Goal: Task Accomplishment & Management: Use online tool/utility

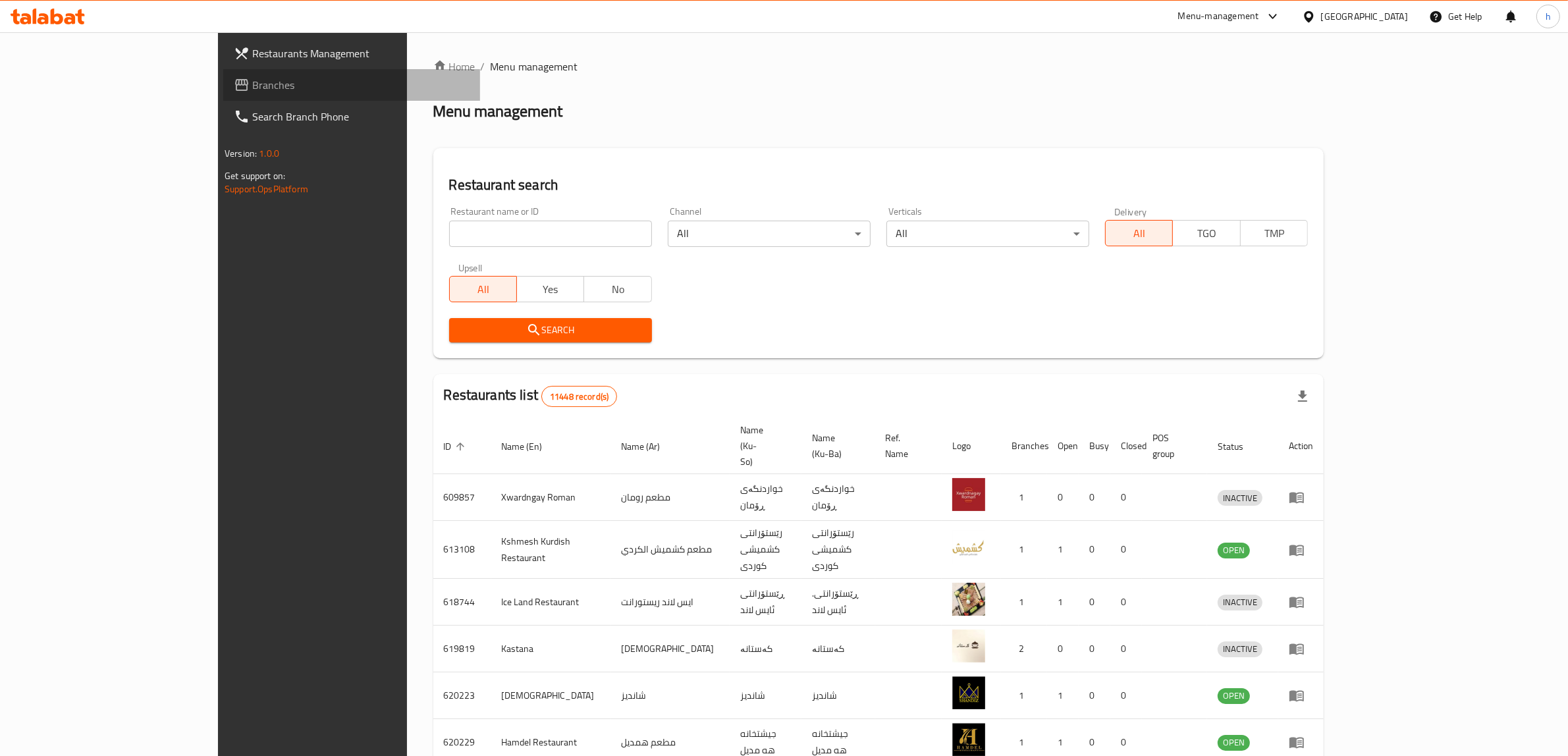
click at [224, 96] on link "Branches" at bounding box center [352, 85] width 257 height 31
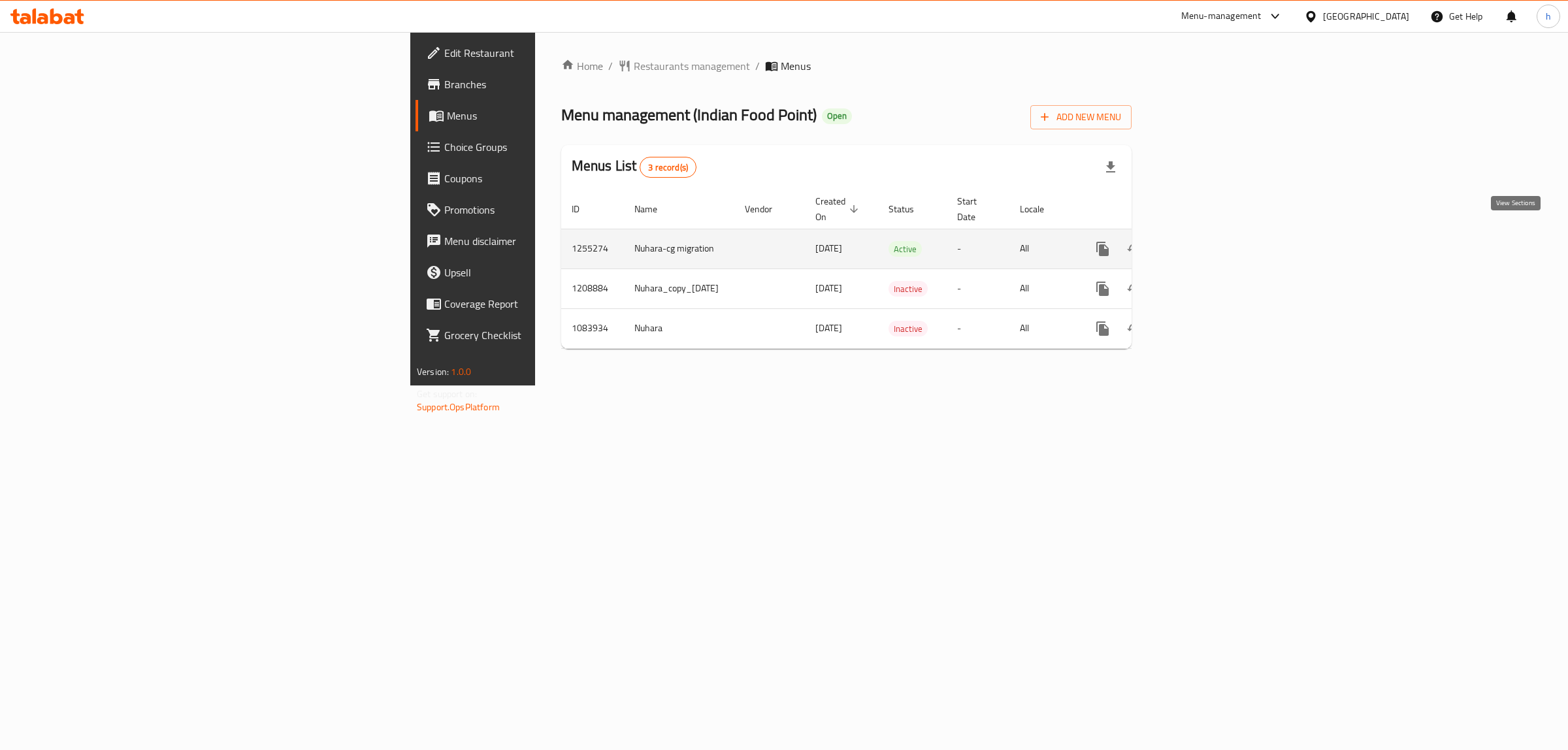
click at [1205, 241] on icon "enhanced table" at bounding box center [1197, 248] width 16 height 16
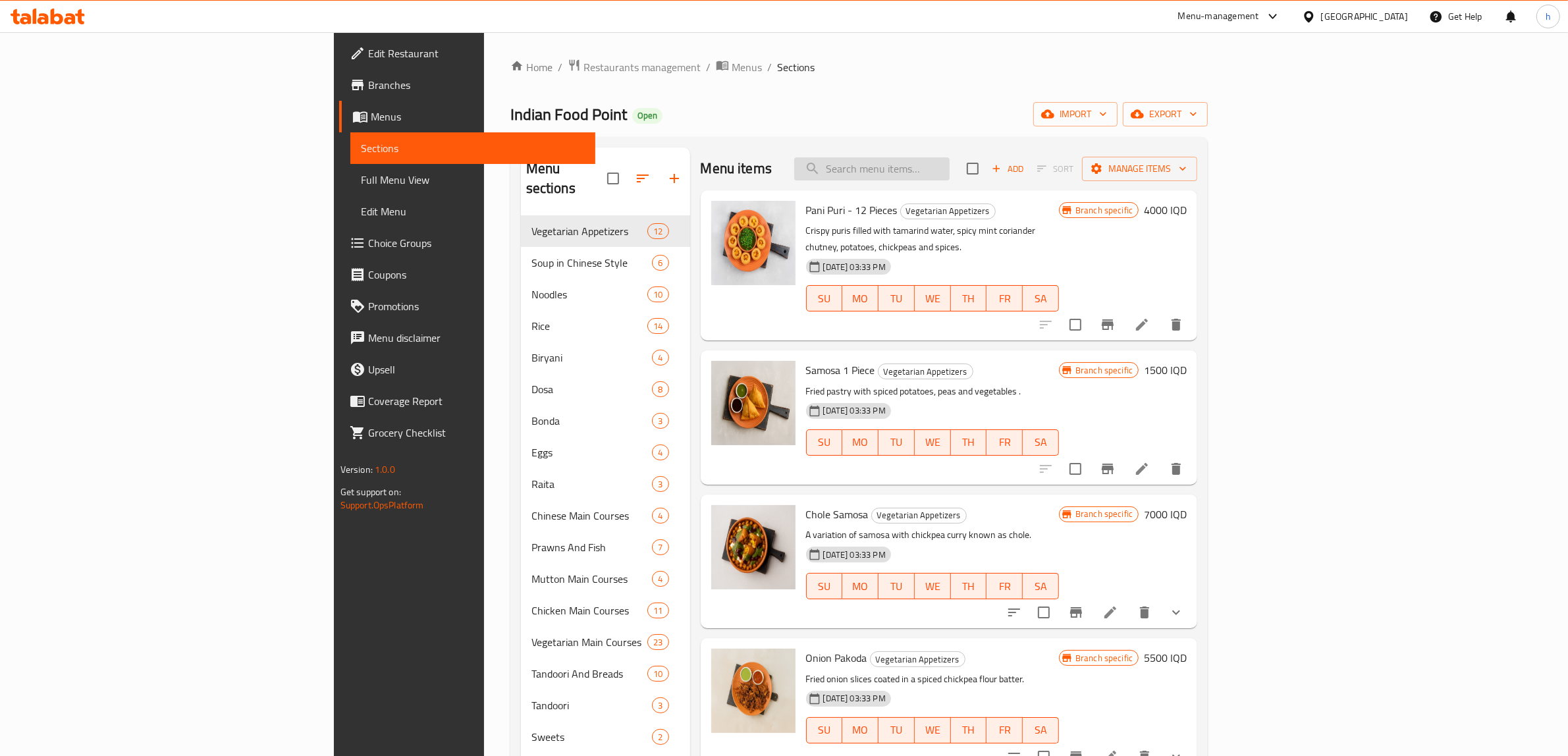
click at [950, 172] on input "search" at bounding box center [871, 168] width 156 height 23
paste input "Chicken Hakka Noodles"
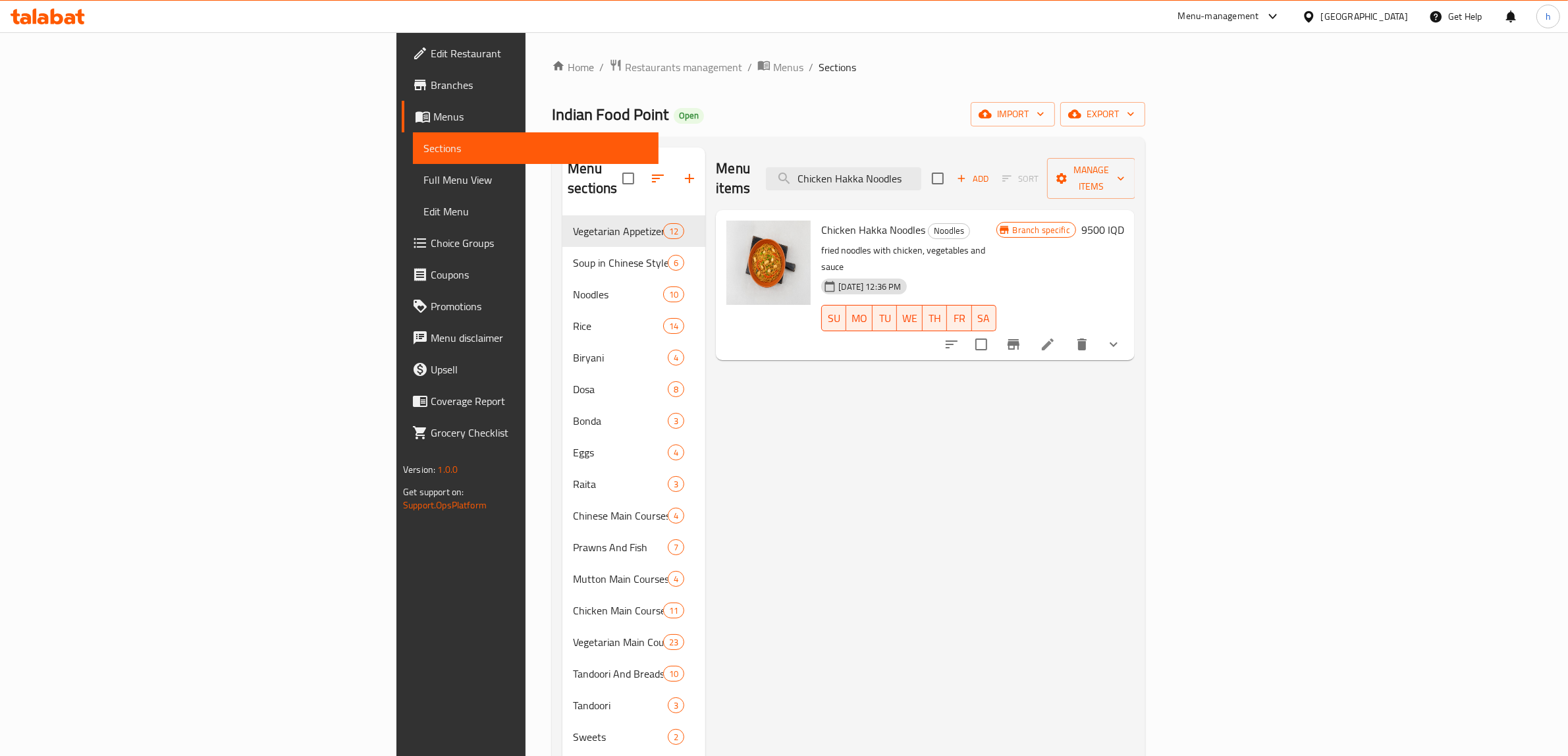
type input "Chicken Hakka Noodles"
click at [423, 185] on span "Full Menu View" at bounding box center [536, 179] width 225 height 16
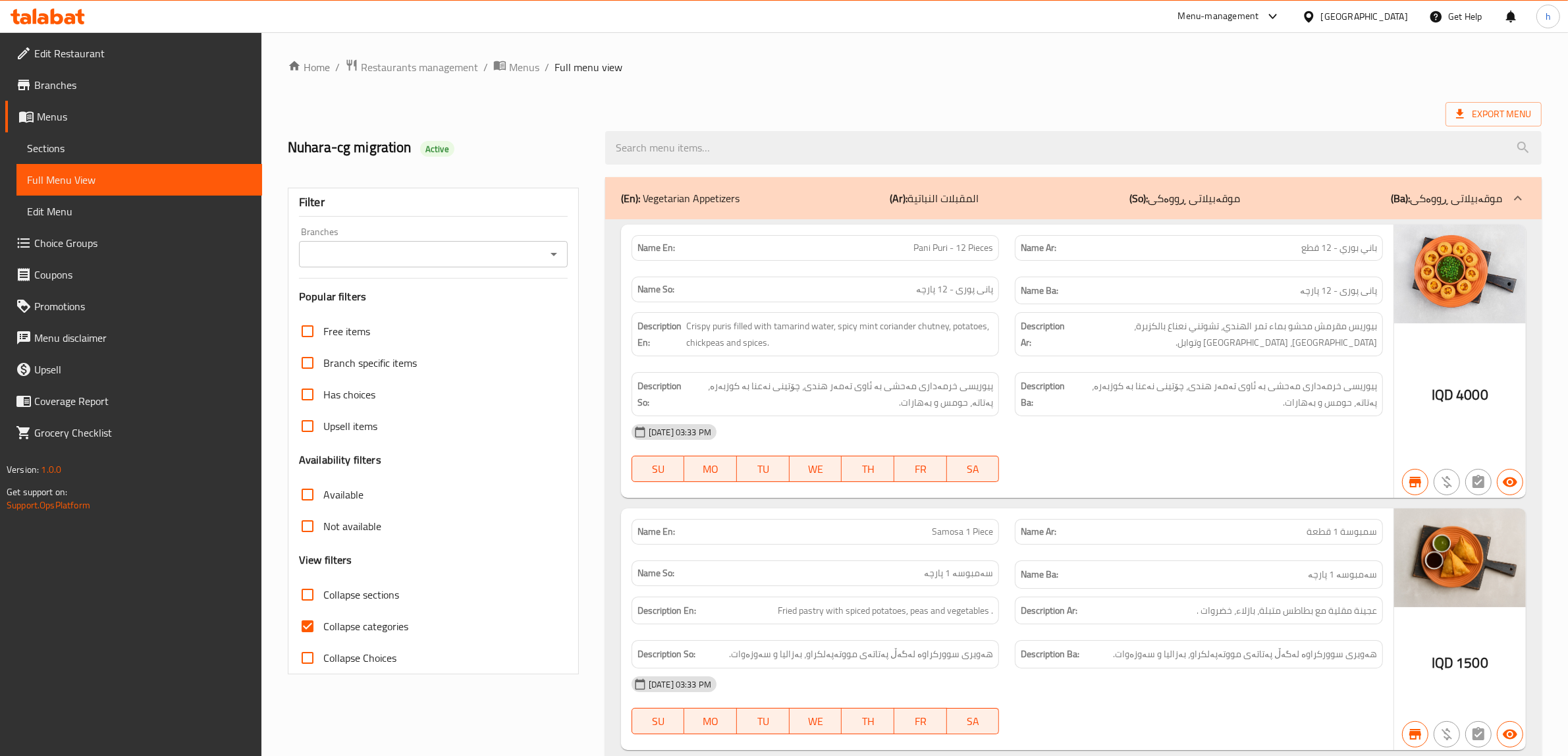
click at [558, 254] on icon "Open" at bounding box center [553, 254] width 16 height 16
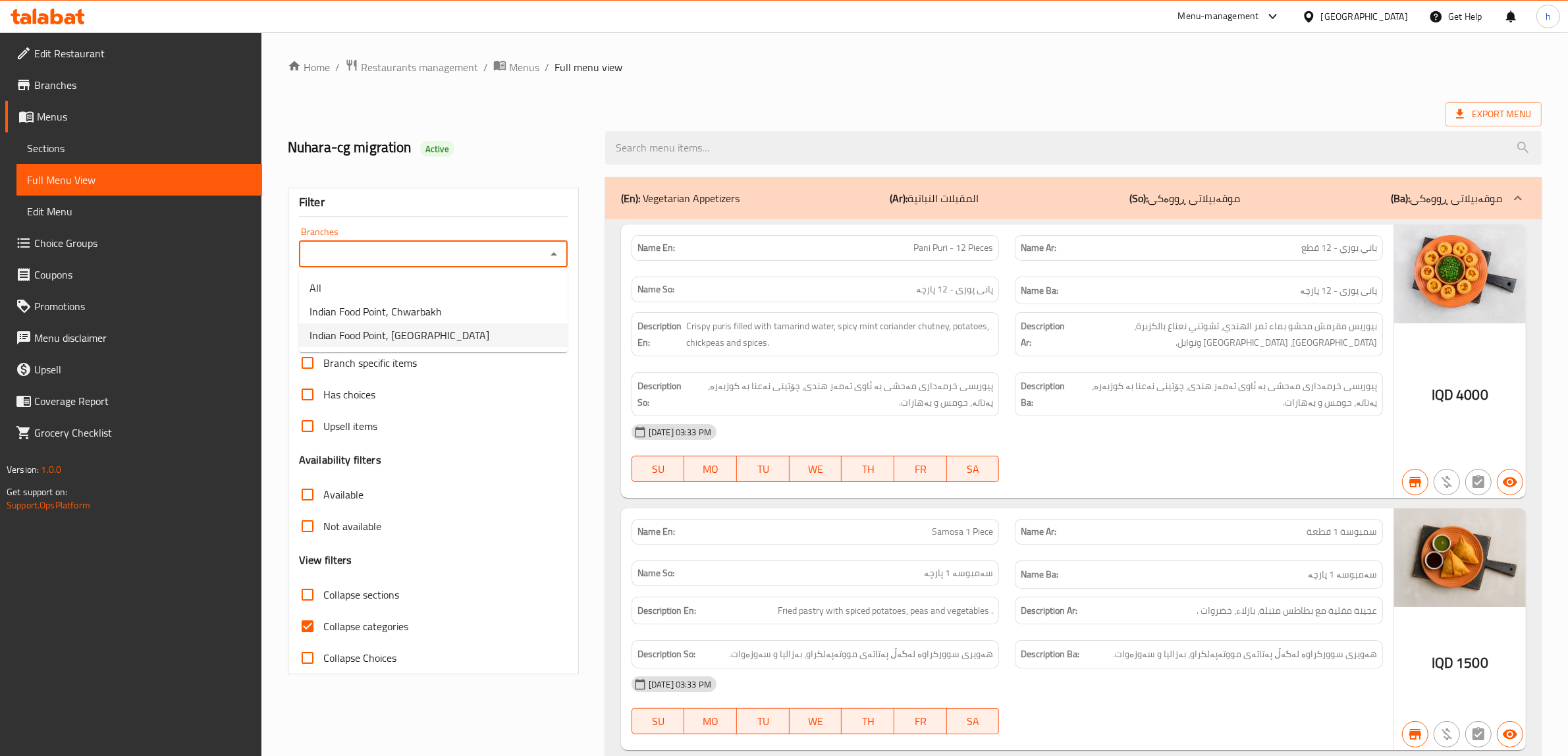
click at [450, 330] on li "Indian Food Point, [GEOGRAPHIC_DATA]" at bounding box center [433, 335] width 269 height 24
type input "Indian Food Point, [GEOGRAPHIC_DATA]"
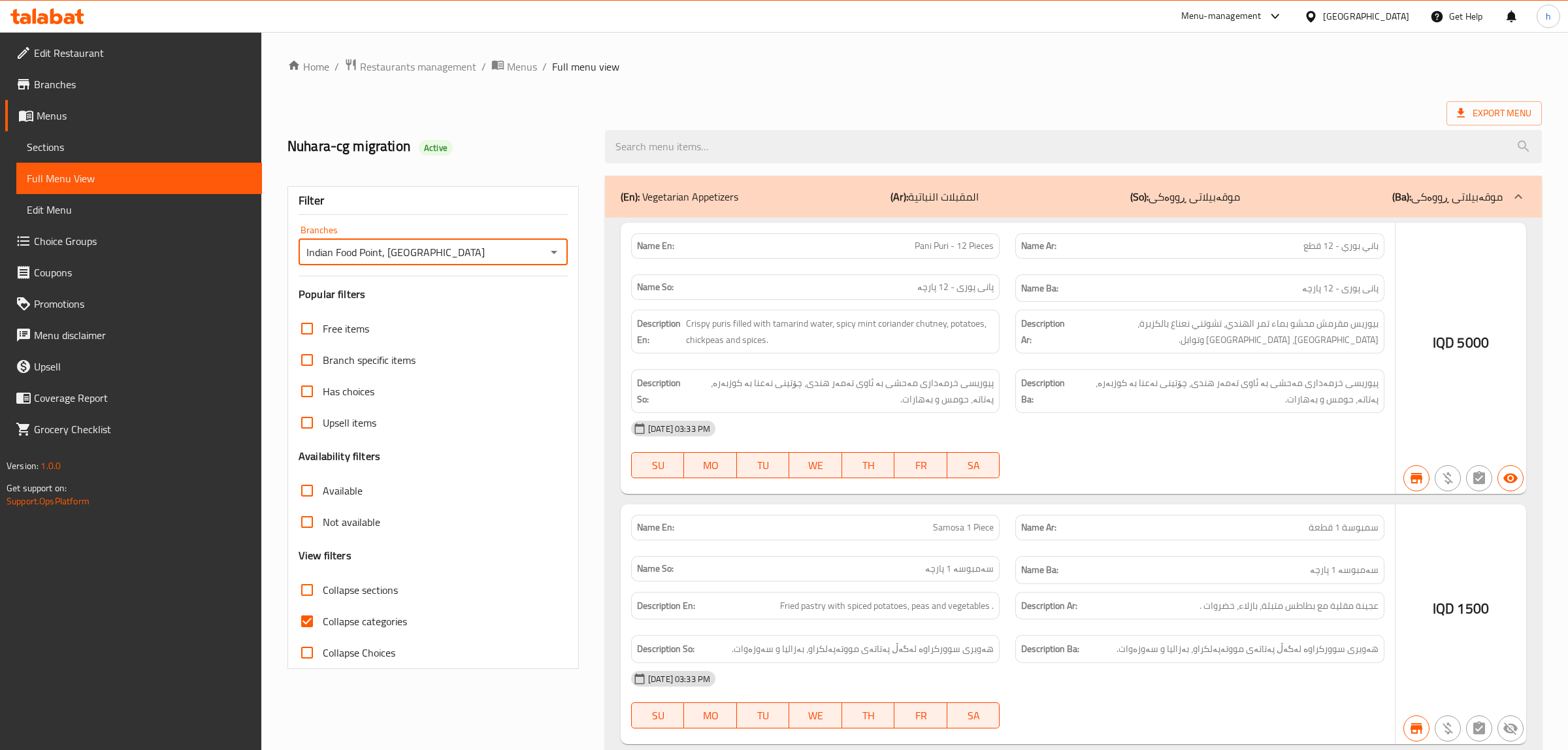
click at [305, 620] on div at bounding box center [784, 375] width 1568 height 750
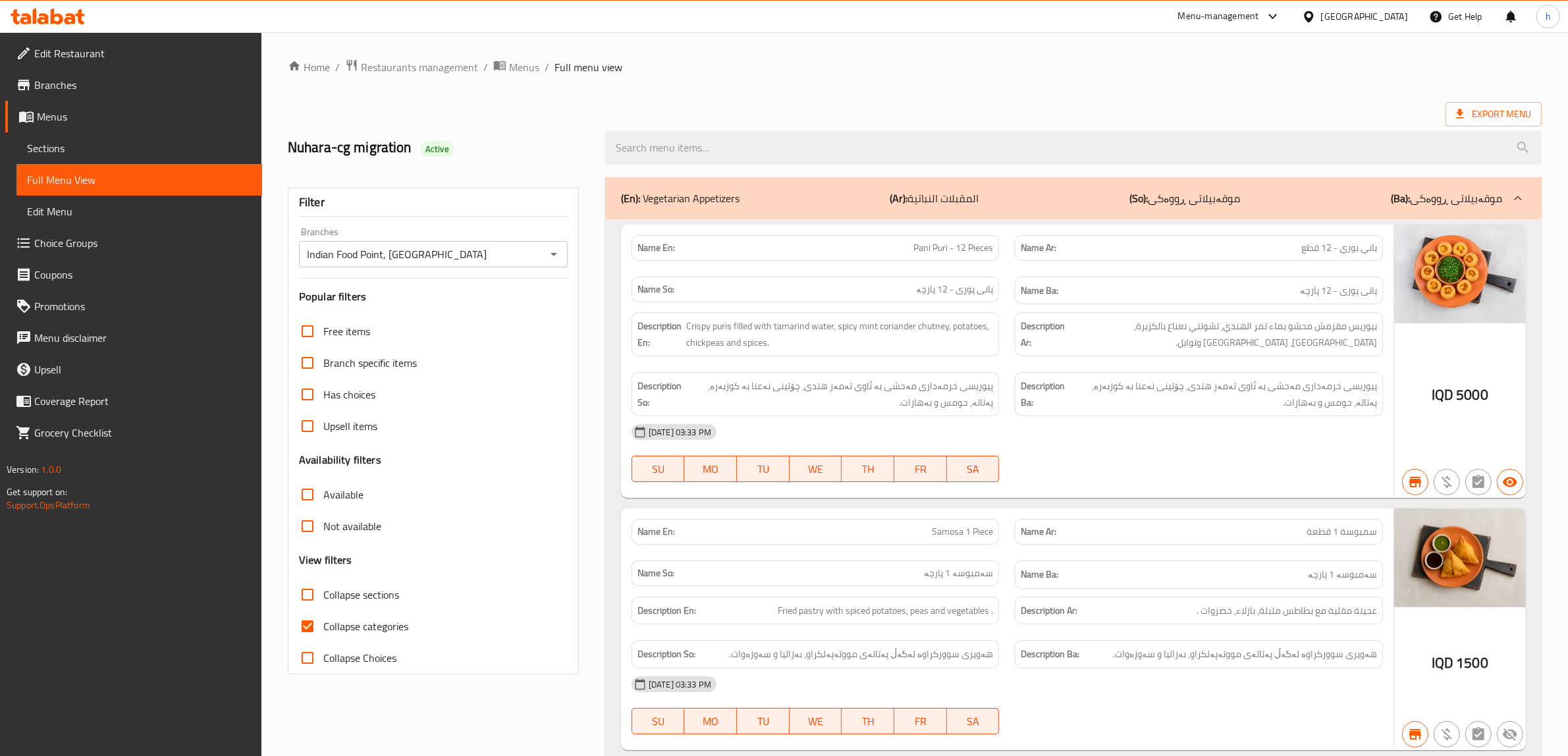
click at [307, 626] on input "Collapse categories" at bounding box center [307, 626] width 31 height 31
checkbox input "false"
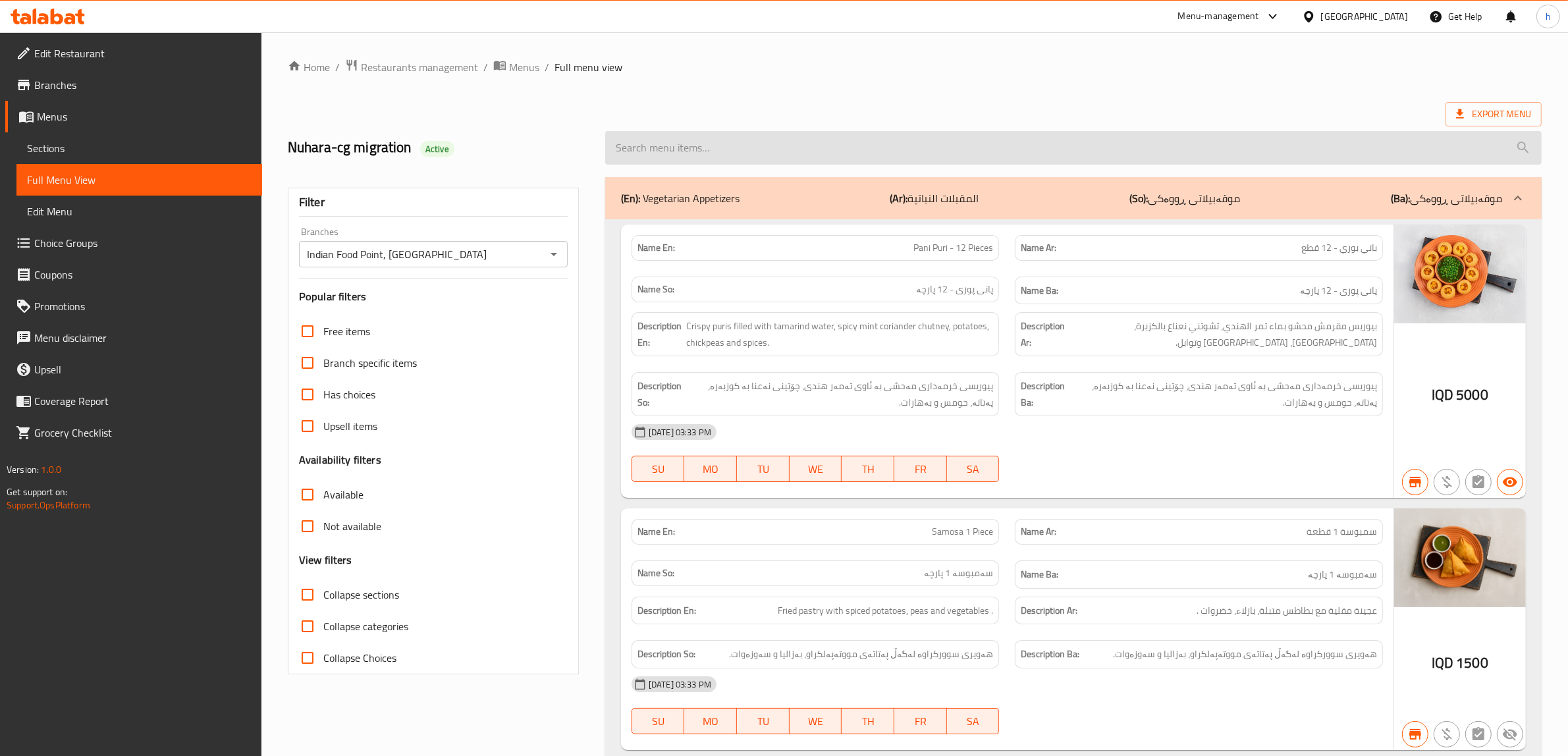
click at [687, 153] on input "search" at bounding box center [1074, 147] width 937 height 34
paste input "Chicken Hakka Noodles"
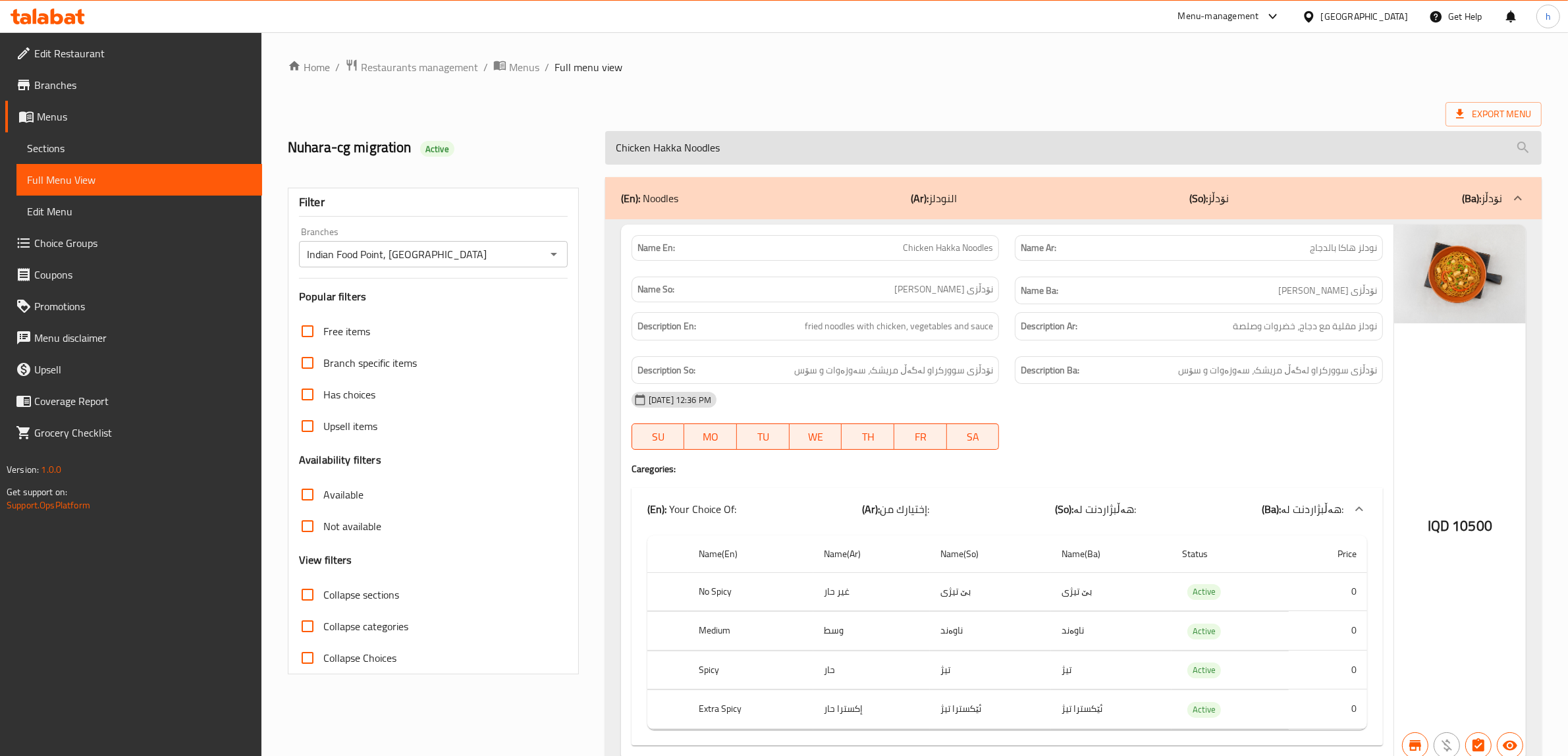
type input "Chicken Hakka Noodles"
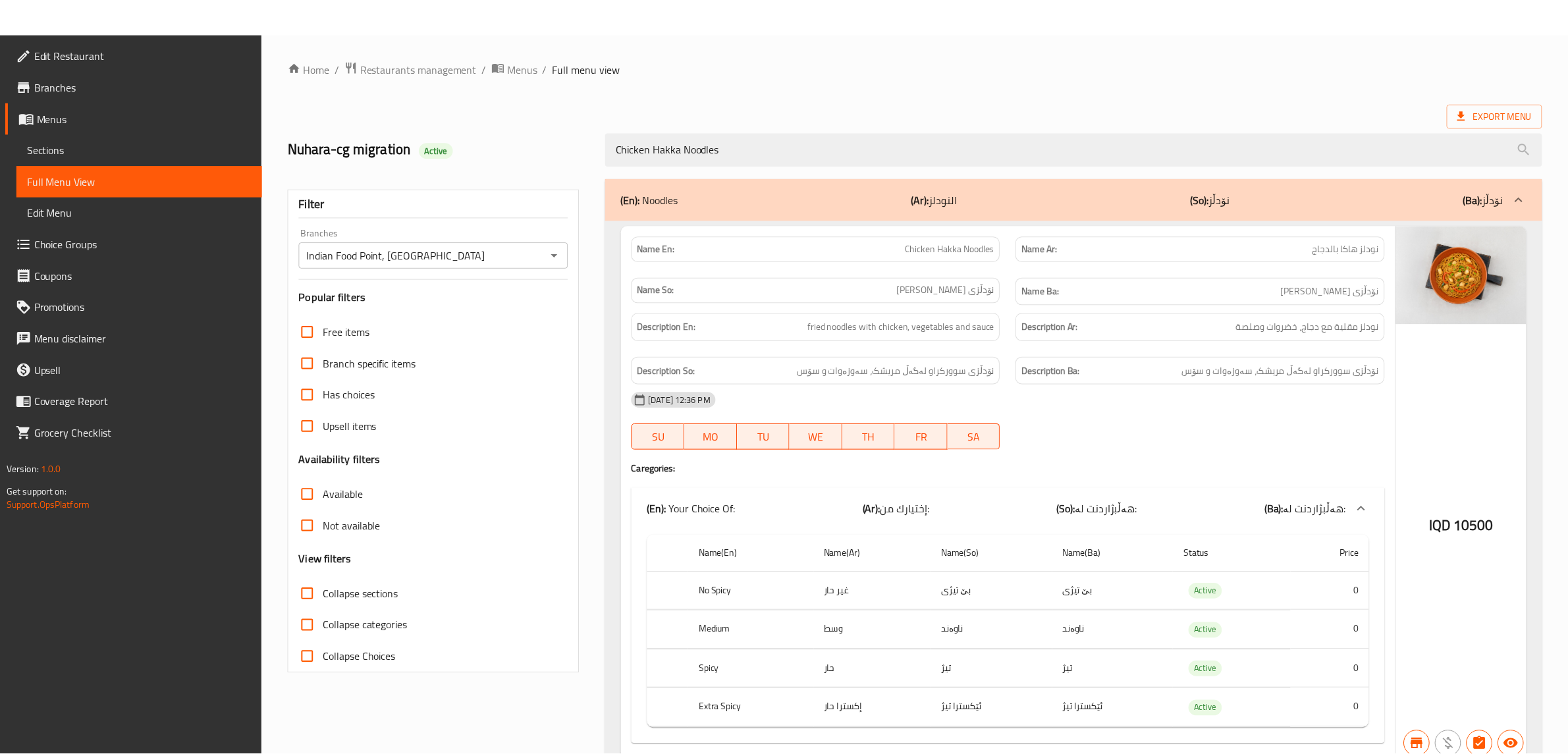
scroll to position [62, 0]
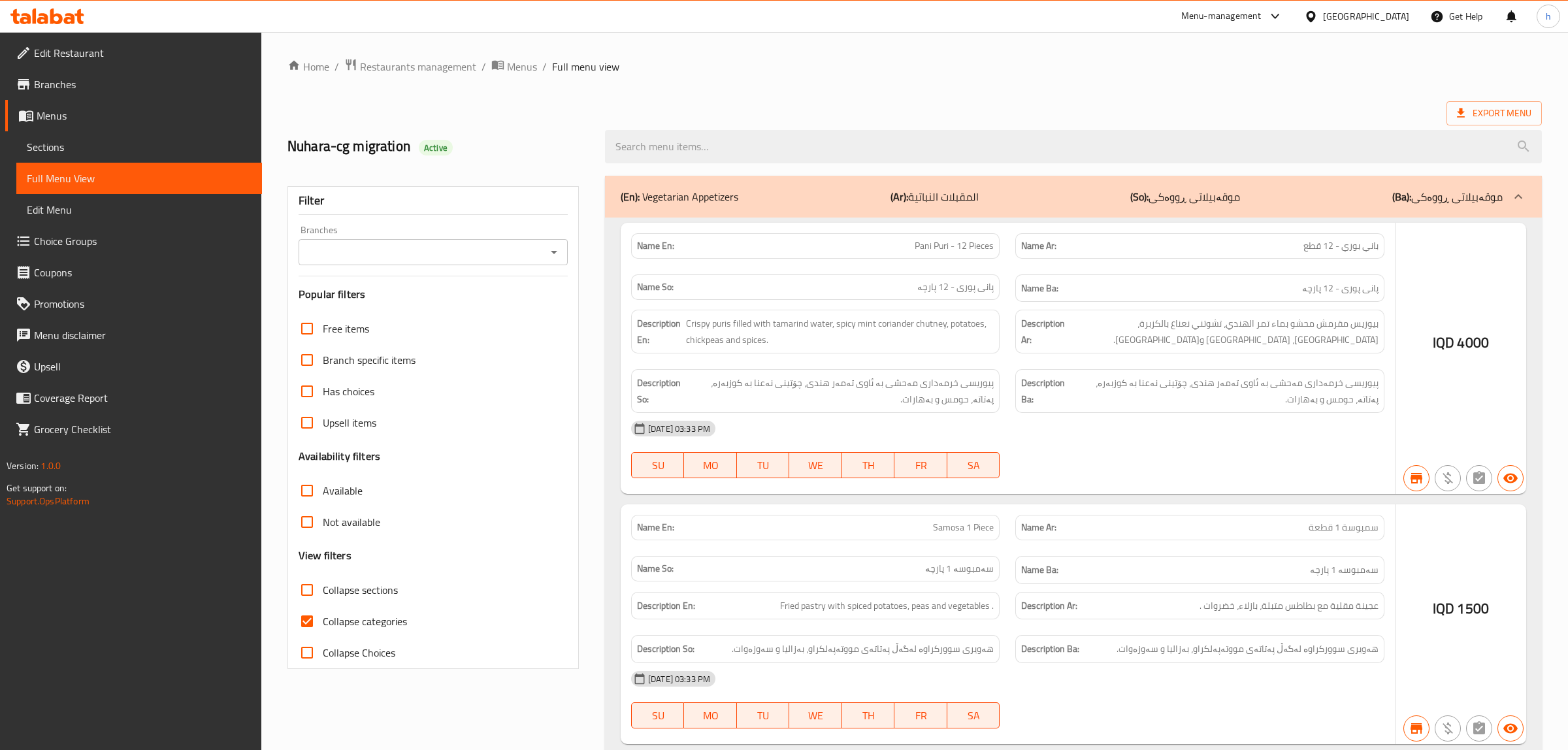
click at [550, 255] on div at bounding box center [784, 375] width 1568 height 750
click at [547, 250] on div at bounding box center [784, 375] width 1568 height 750
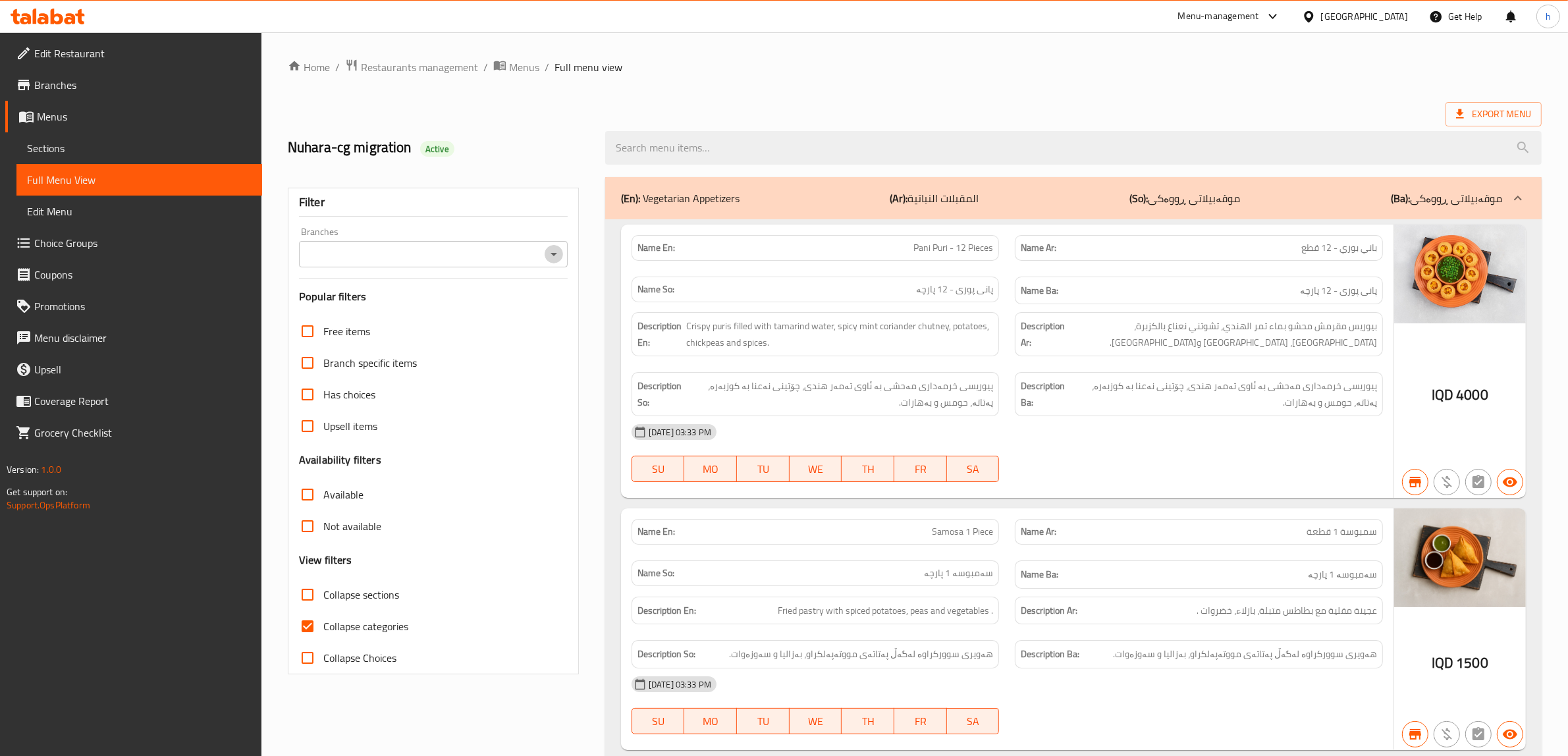
click at [555, 254] on icon "Open" at bounding box center [553, 255] width 6 height 4
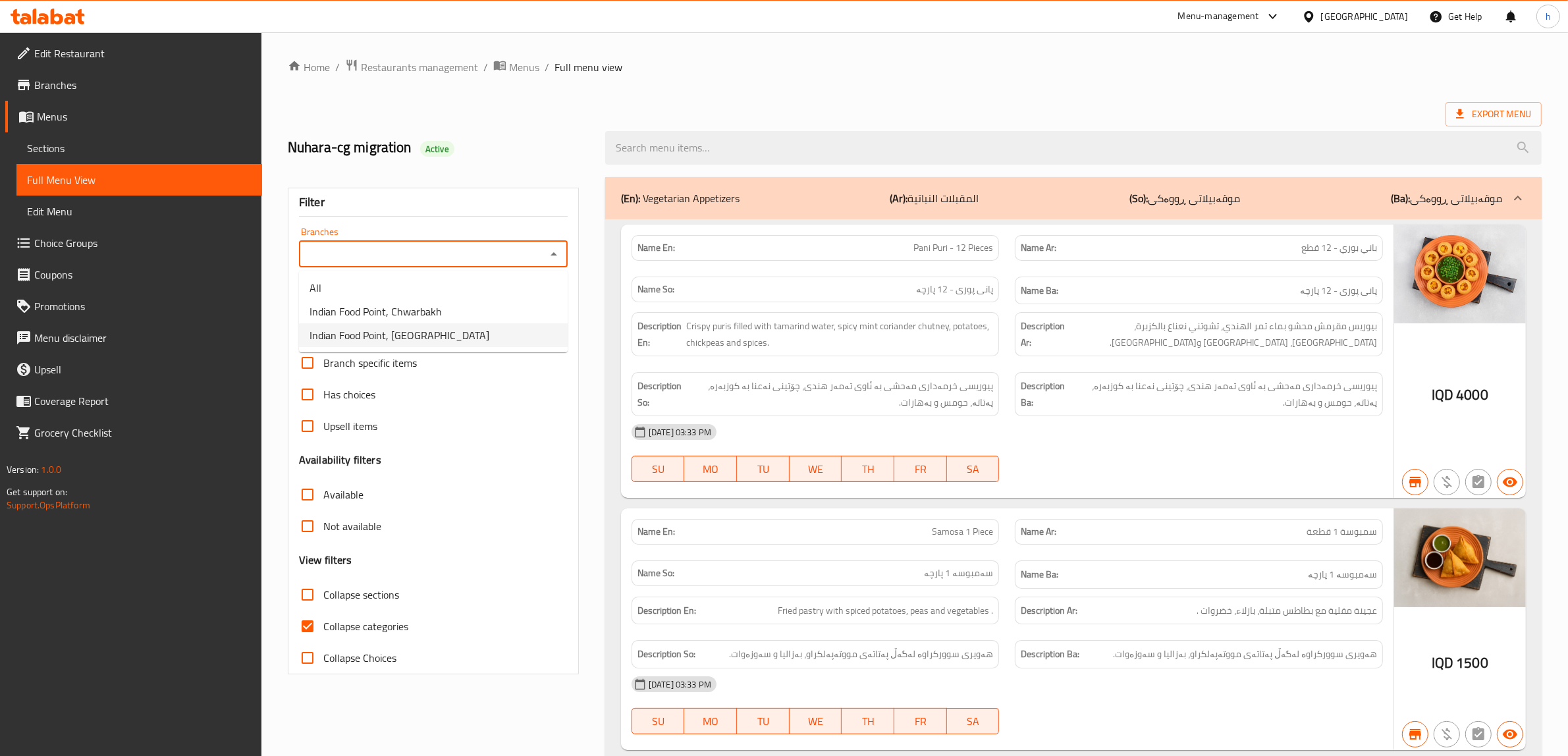
click at [453, 339] on li "Indian Food Point, [GEOGRAPHIC_DATA]" at bounding box center [433, 335] width 269 height 24
type input "Indian Food Point, [GEOGRAPHIC_DATA]"
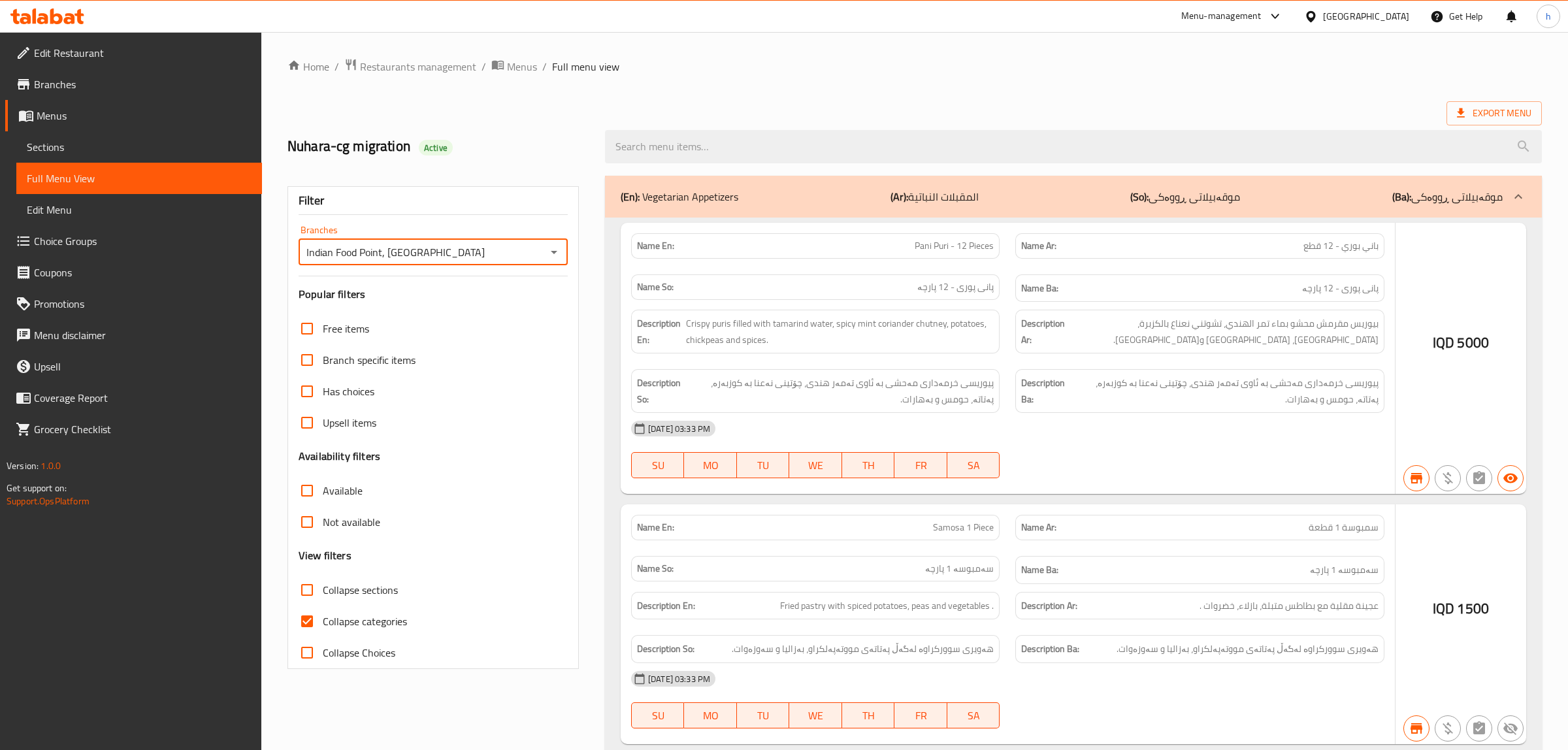
click at [308, 620] on div at bounding box center [784, 375] width 1568 height 750
click at [306, 621] on div at bounding box center [784, 375] width 1568 height 750
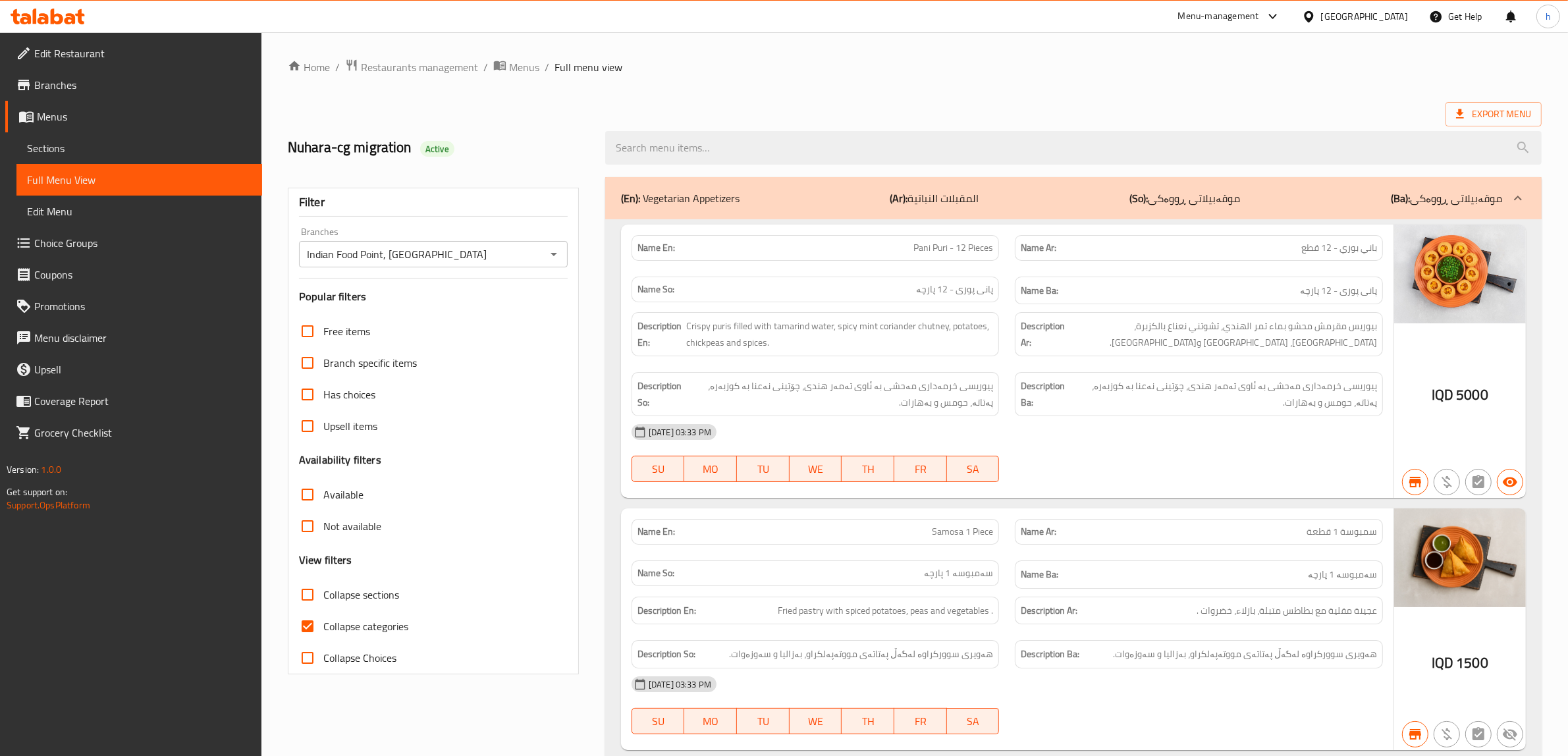
click at [312, 625] on input "Collapse categories" at bounding box center [307, 626] width 31 height 31
checkbox input "false"
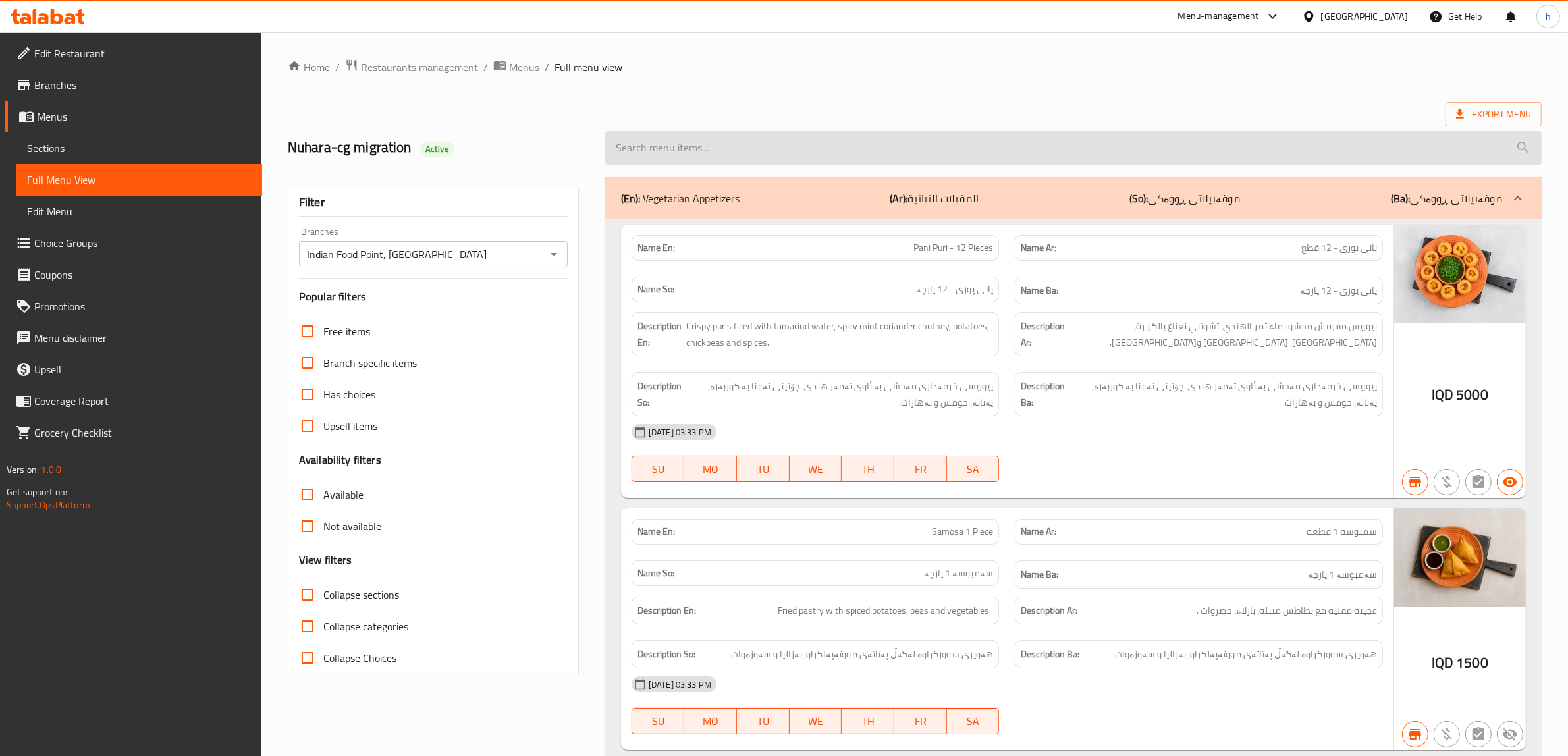
click at [753, 145] on input "search" at bounding box center [1074, 147] width 937 height 34
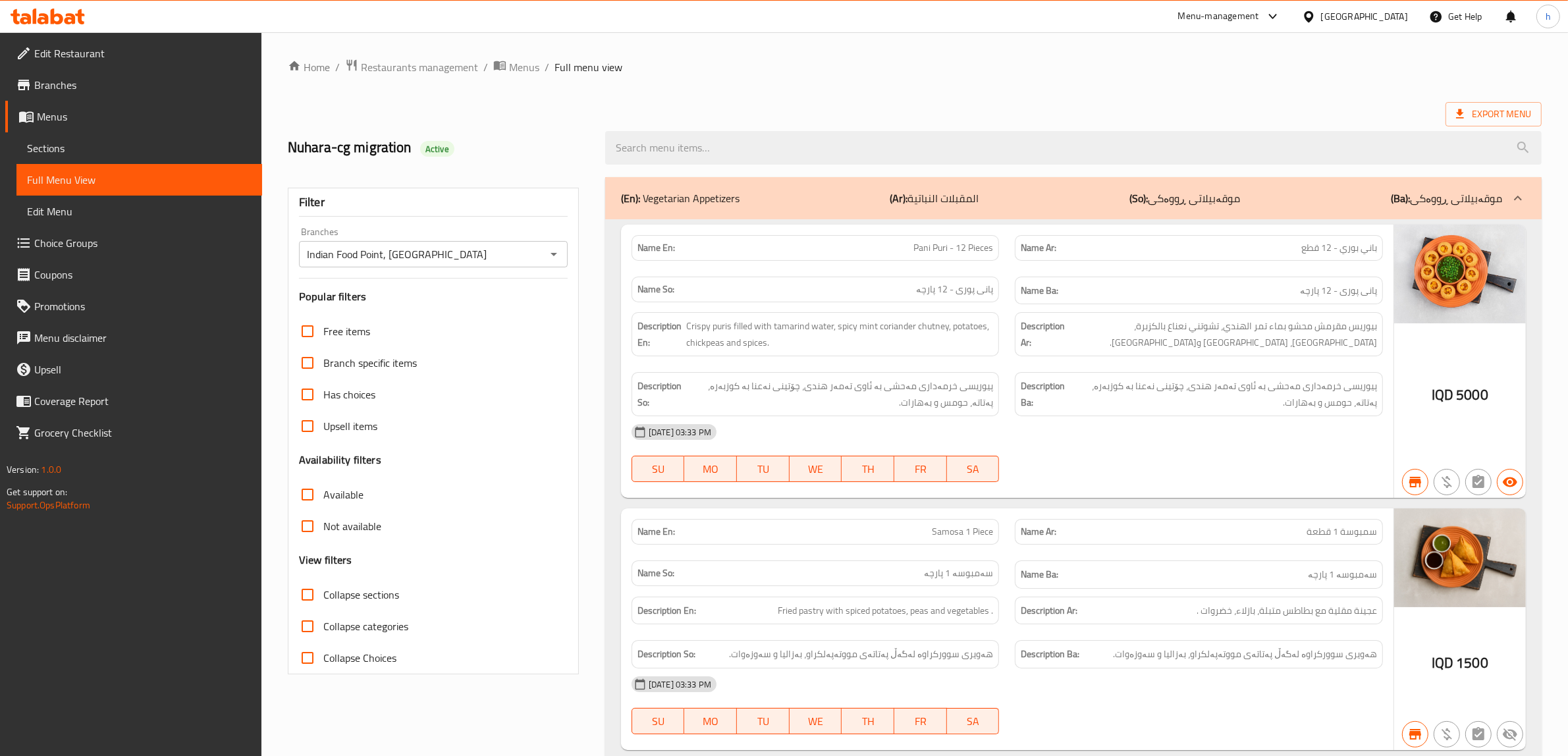
paste input "Egg Schezwan Noodles"
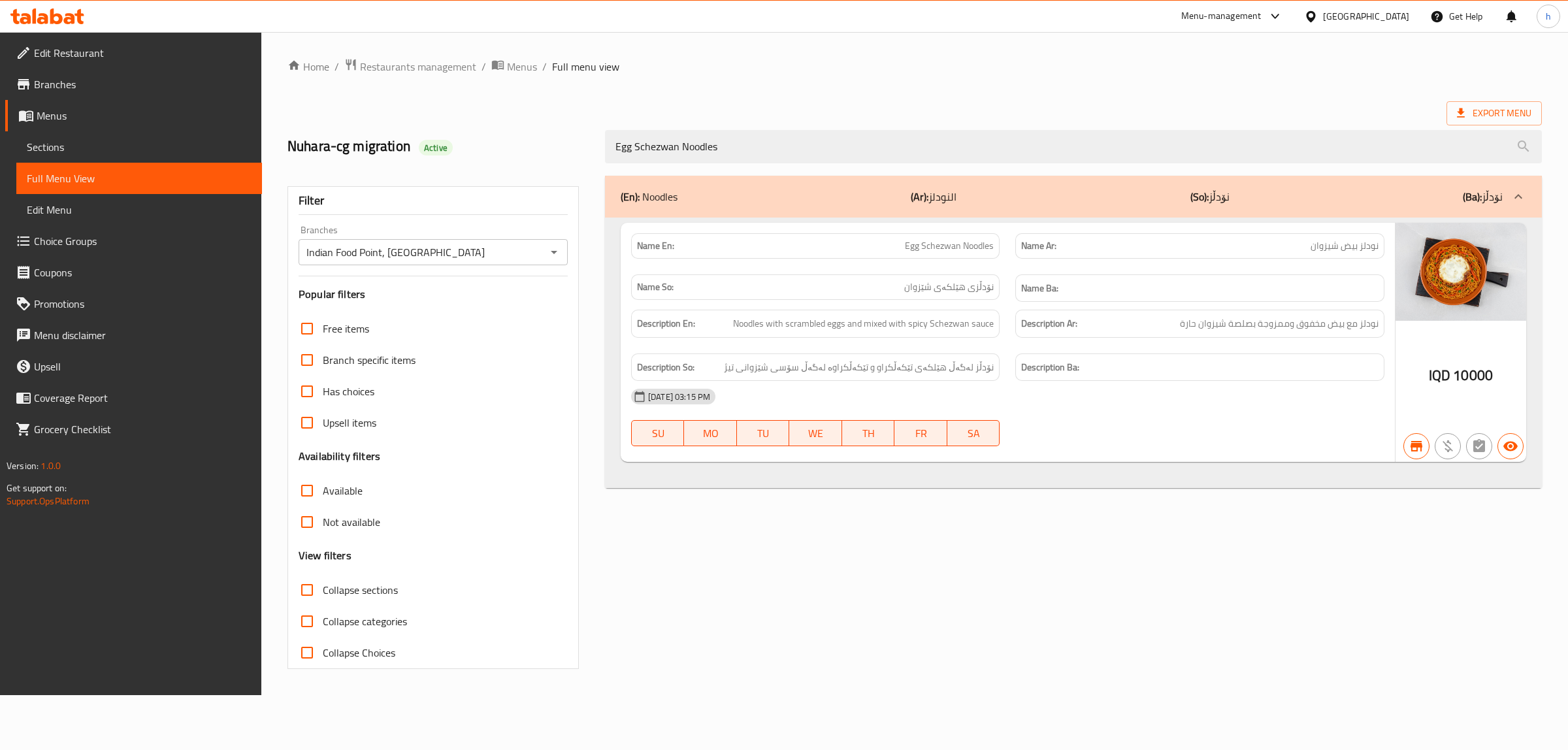
type input "Egg Schezwan Noodles"
click at [67, 147] on span "Sections" at bounding box center [139, 146] width 225 height 16
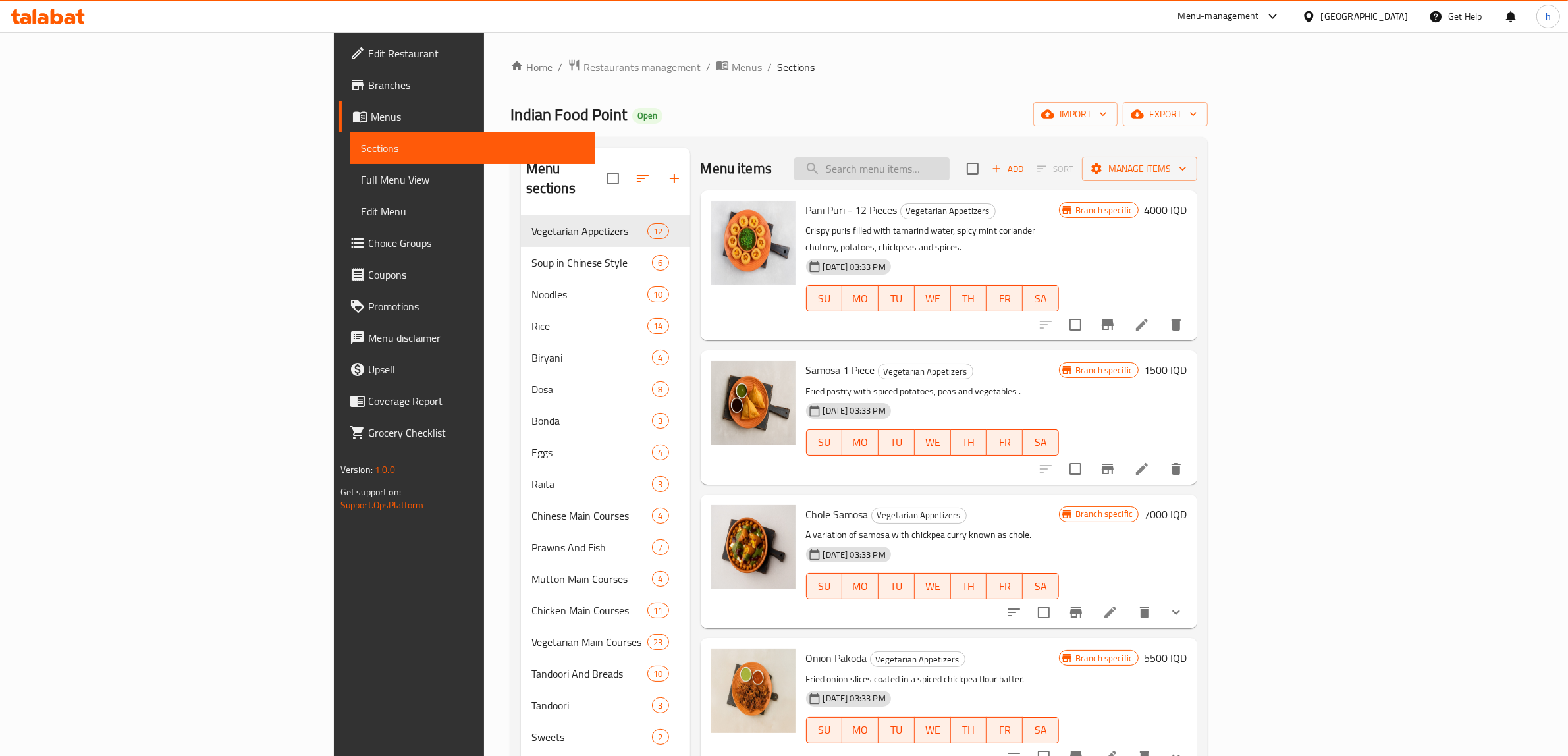
click at [950, 160] on input "search" at bounding box center [871, 168] width 156 height 23
paste input "Chicken Noodles"
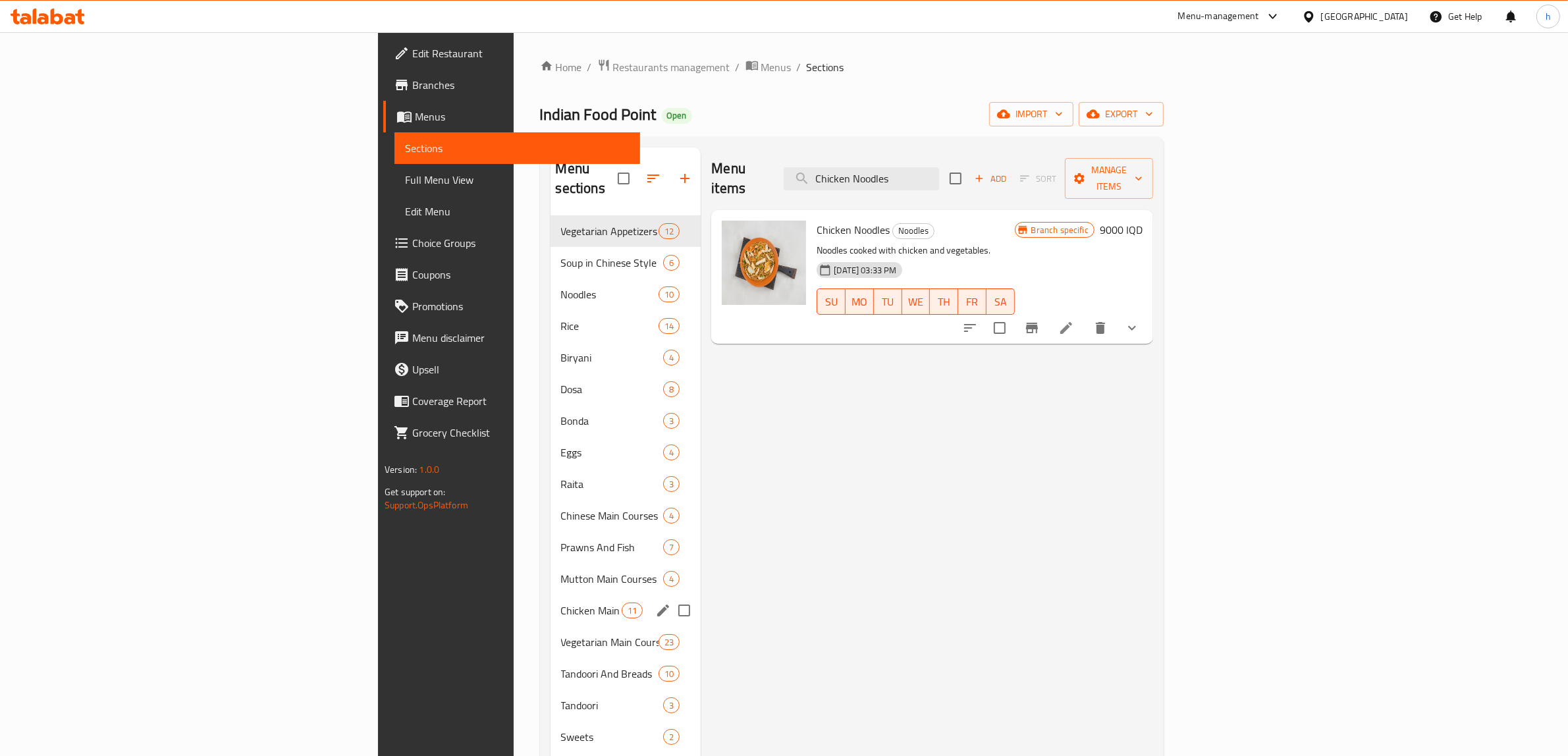
scroll to position [185, 0]
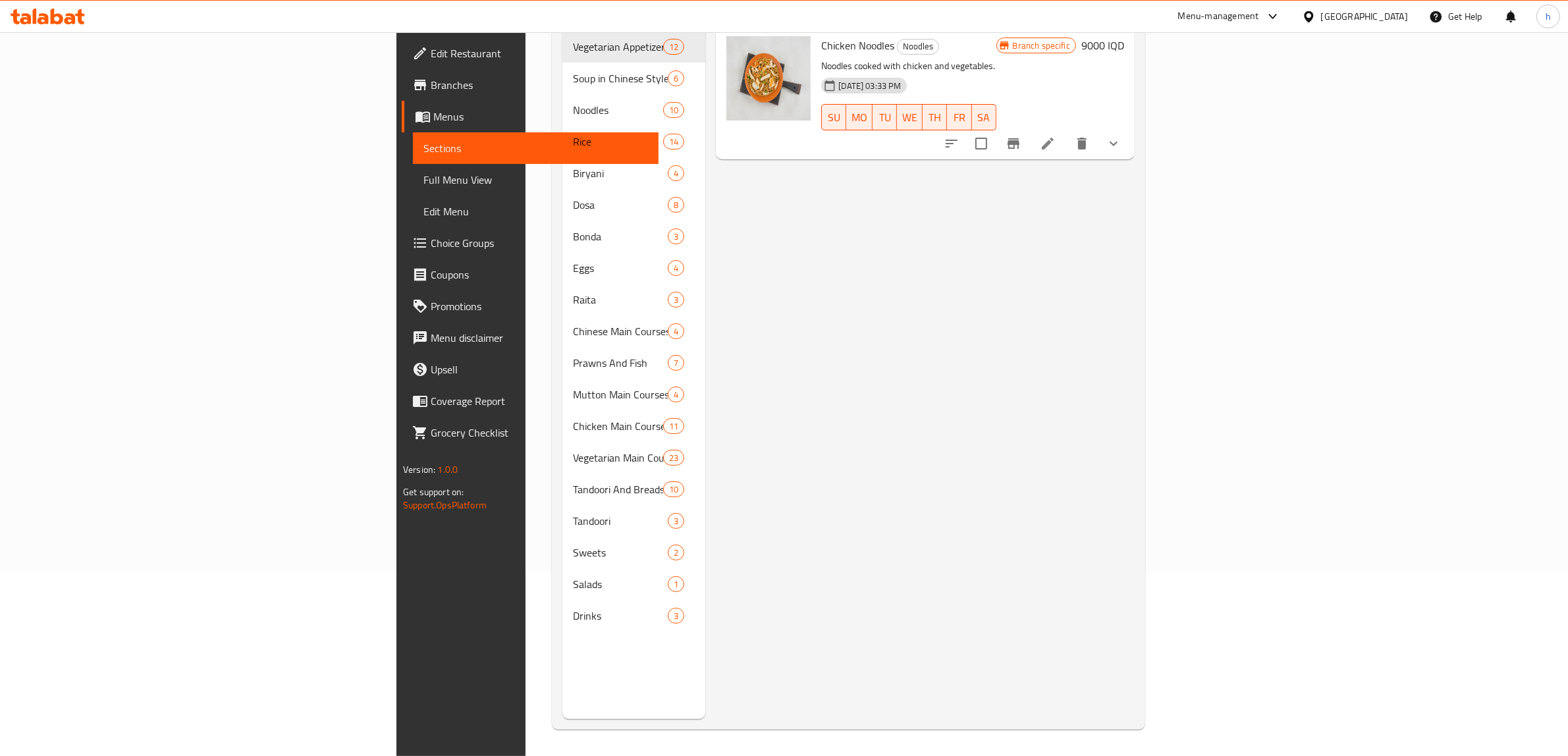
type input "Chicken Noodles"
click at [423, 185] on span "Full Menu View" at bounding box center [536, 179] width 225 height 16
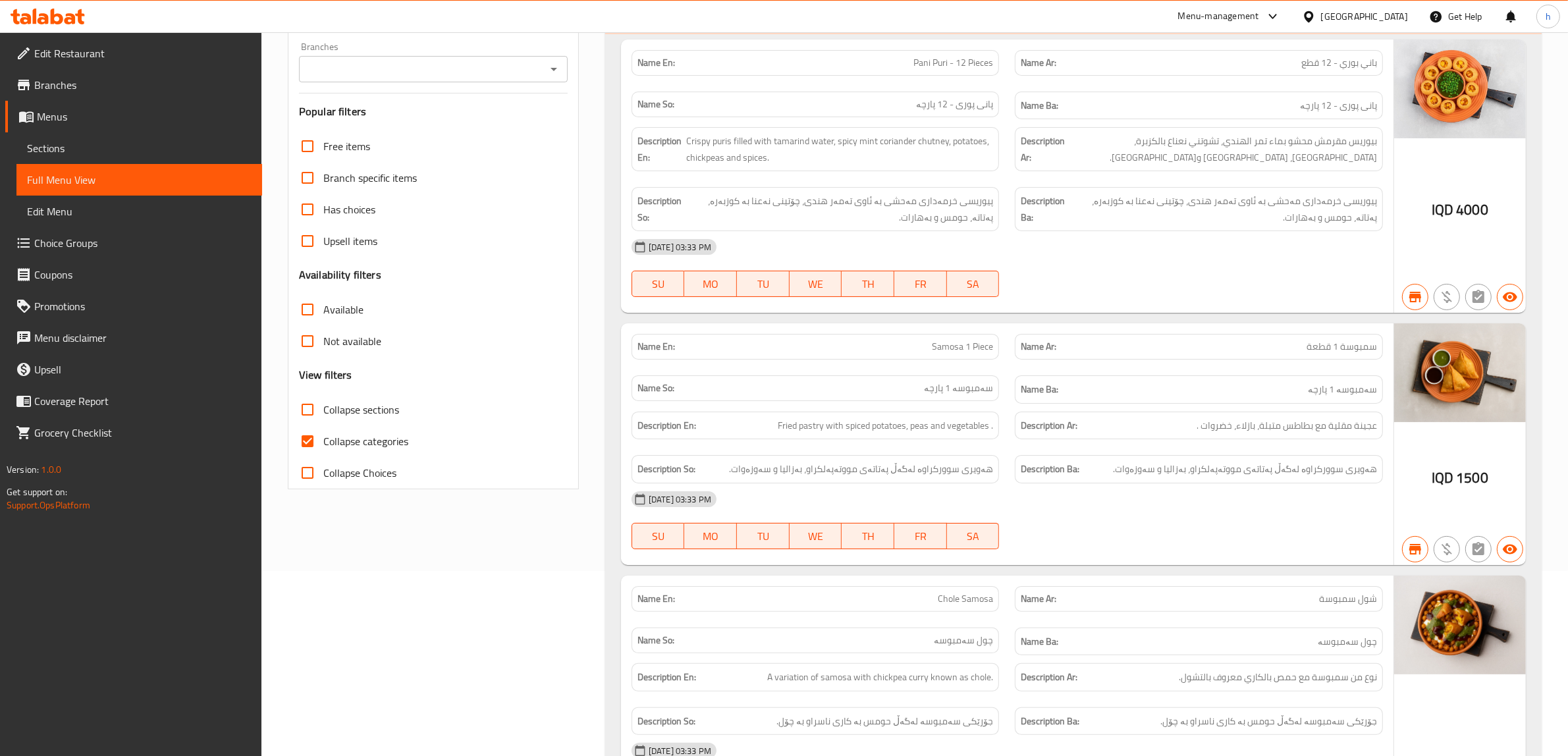
click at [308, 439] on input "Collapse categories" at bounding box center [307, 441] width 31 height 31
checkbox input "false"
click at [555, 71] on icon "Open" at bounding box center [553, 69] width 16 height 16
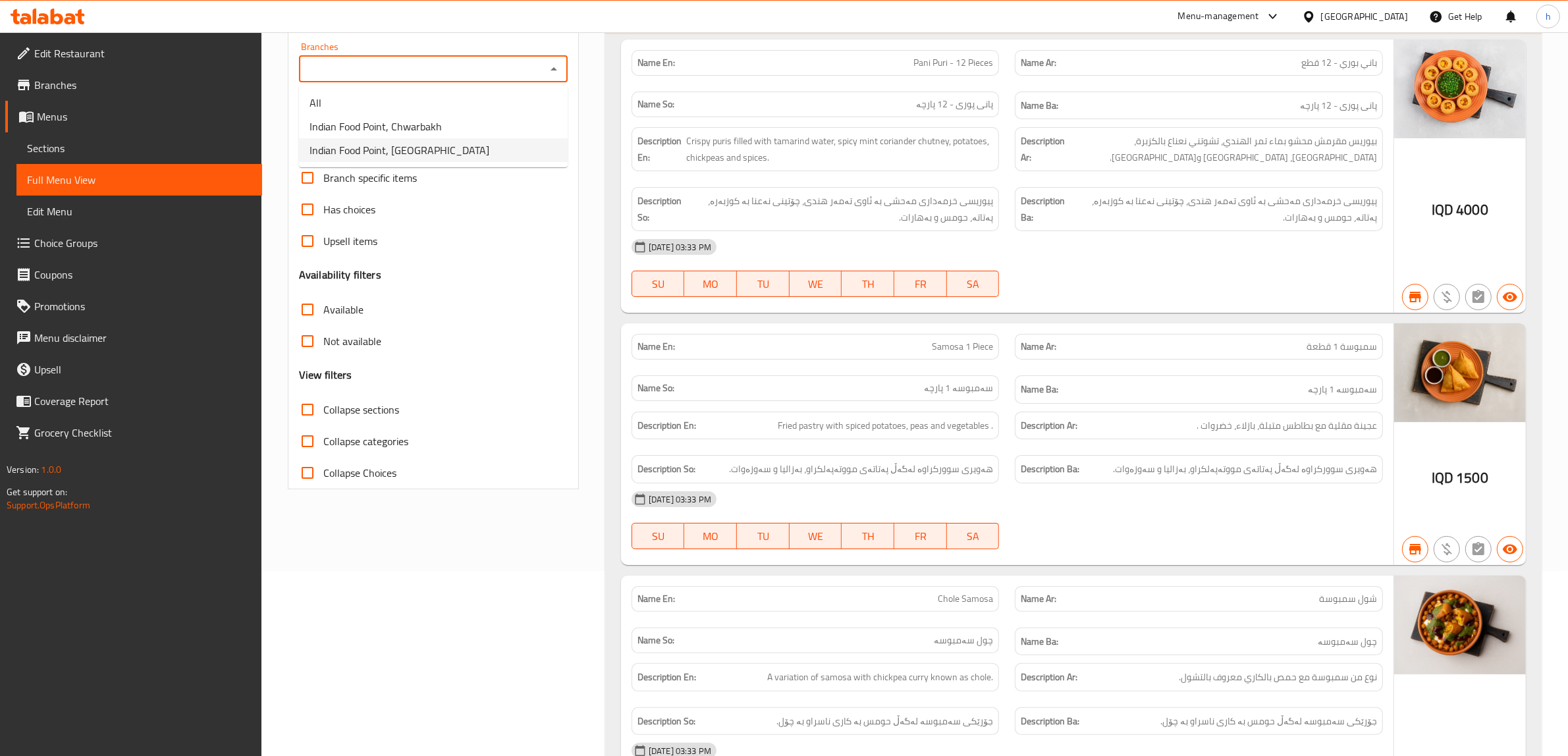
click at [405, 143] on span "Indian Food Point, [GEOGRAPHIC_DATA]" at bounding box center [398, 150] width 179 height 16
type input "Indian Food Point, [GEOGRAPHIC_DATA]"
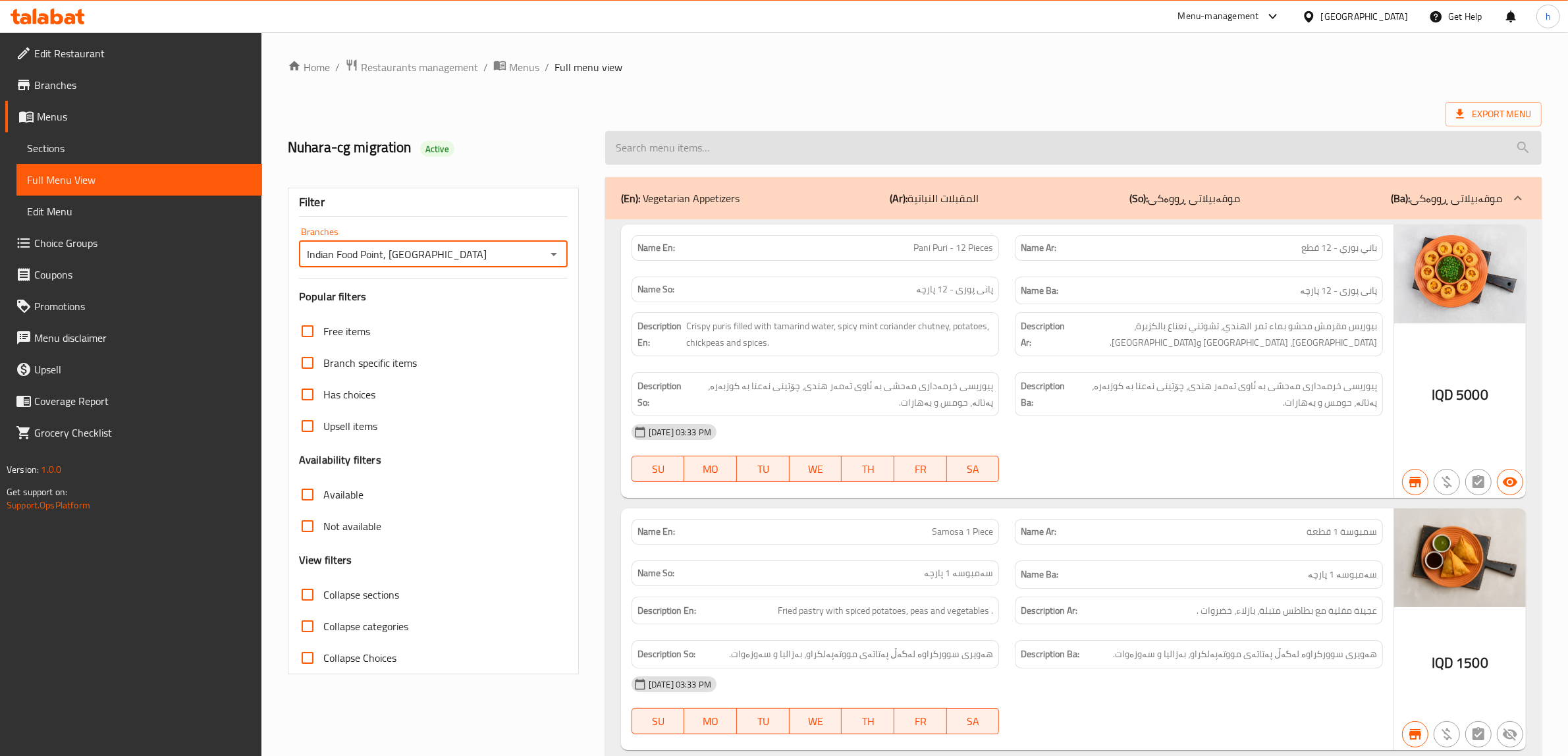
click at [699, 155] on input "search" at bounding box center [1074, 147] width 937 height 34
paste input "Chicken Noodles"
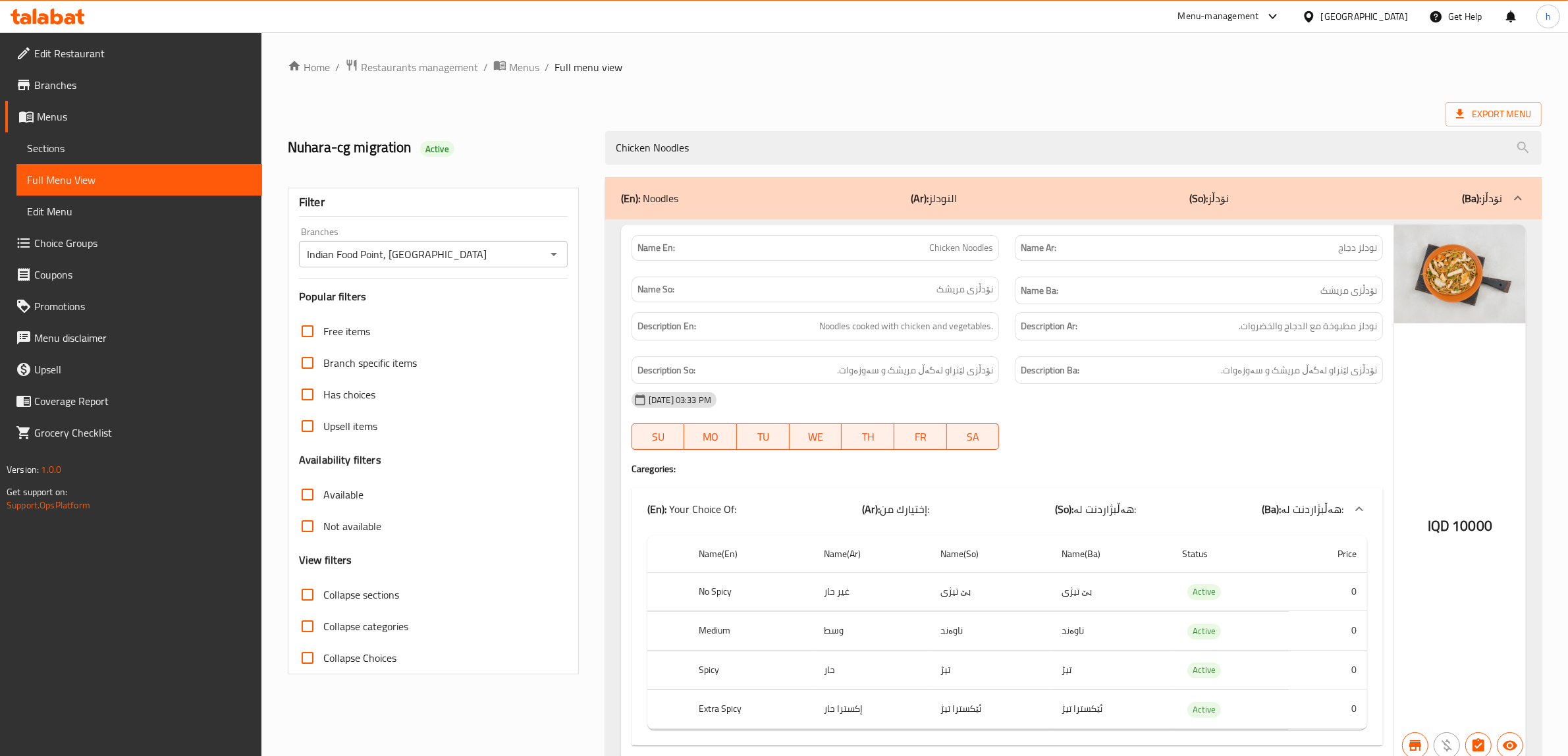
type input "Chicken Noodles"
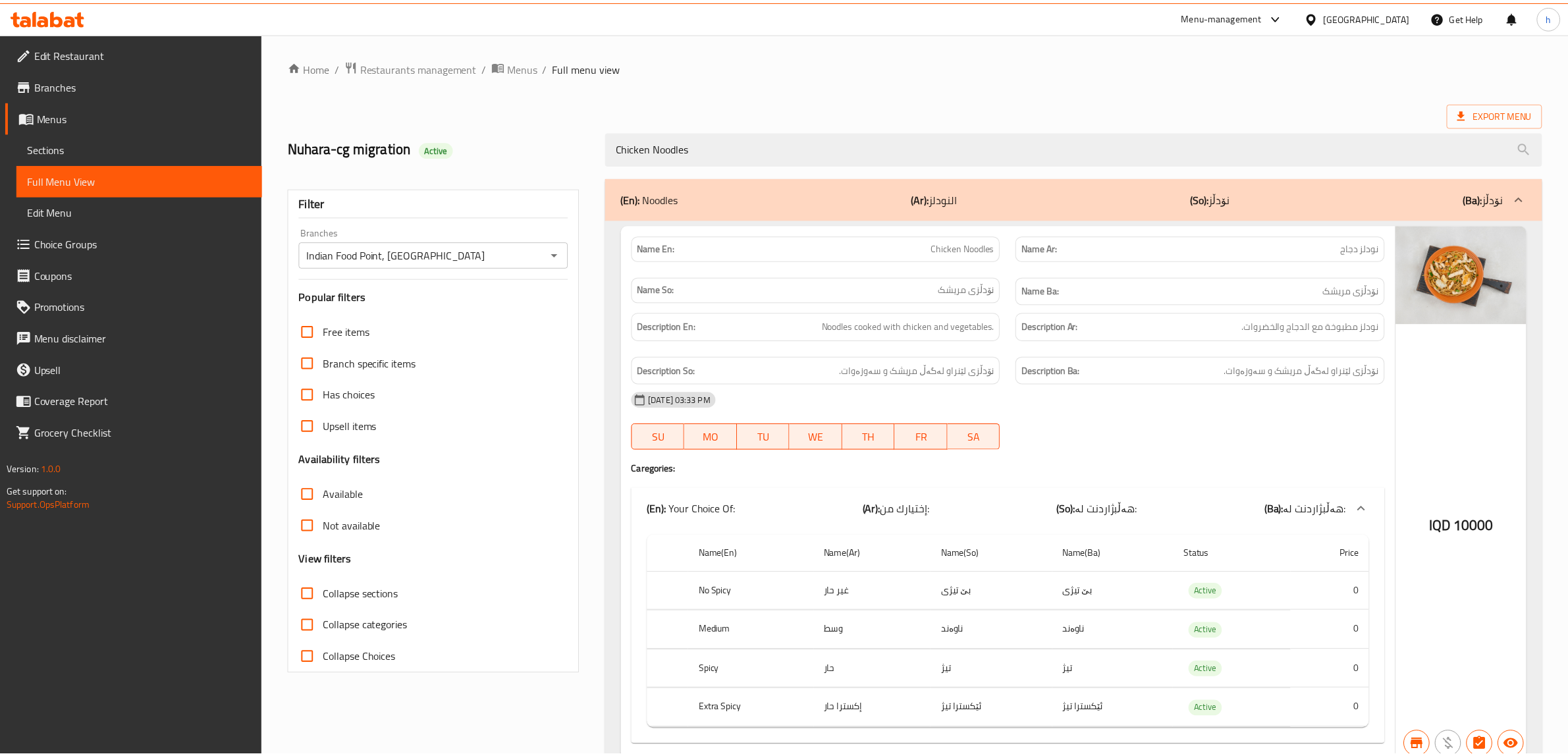
scroll to position [62, 0]
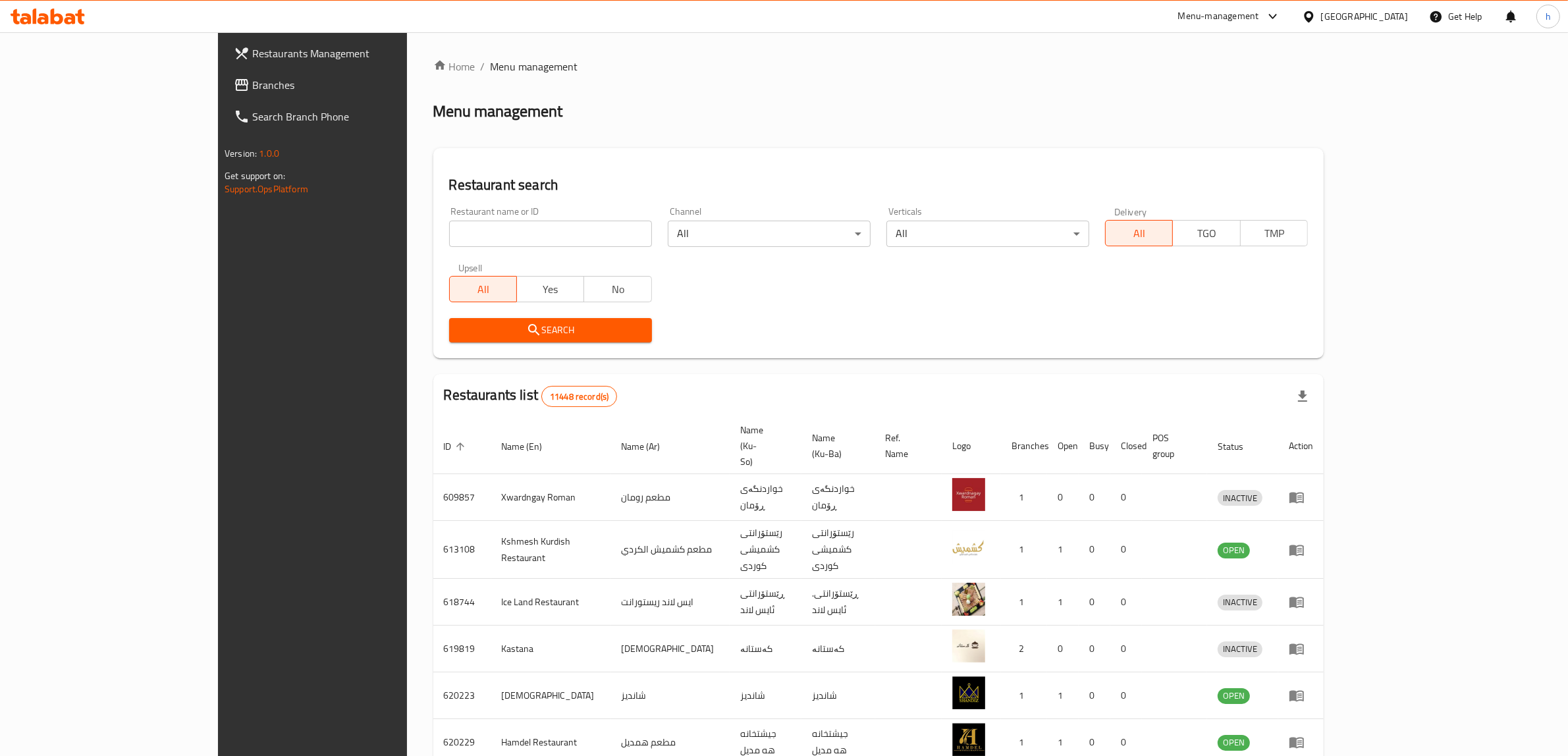
click at [252, 86] on span "Branches" at bounding box center [361, 85] width 217 height 16
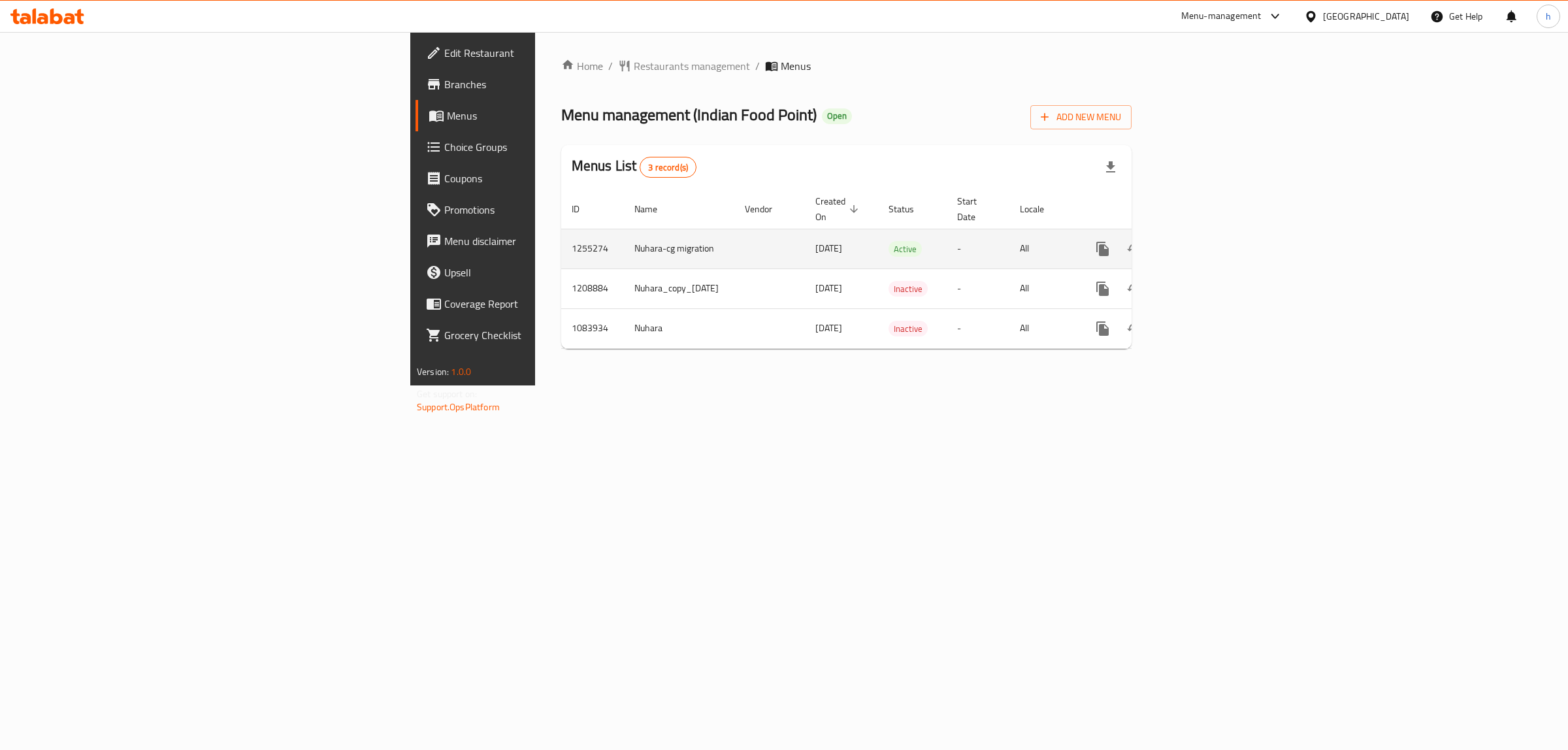
click at [1203, 243] on icon "enhanced table" at bounding box center [1197, 248] width 12 height 12
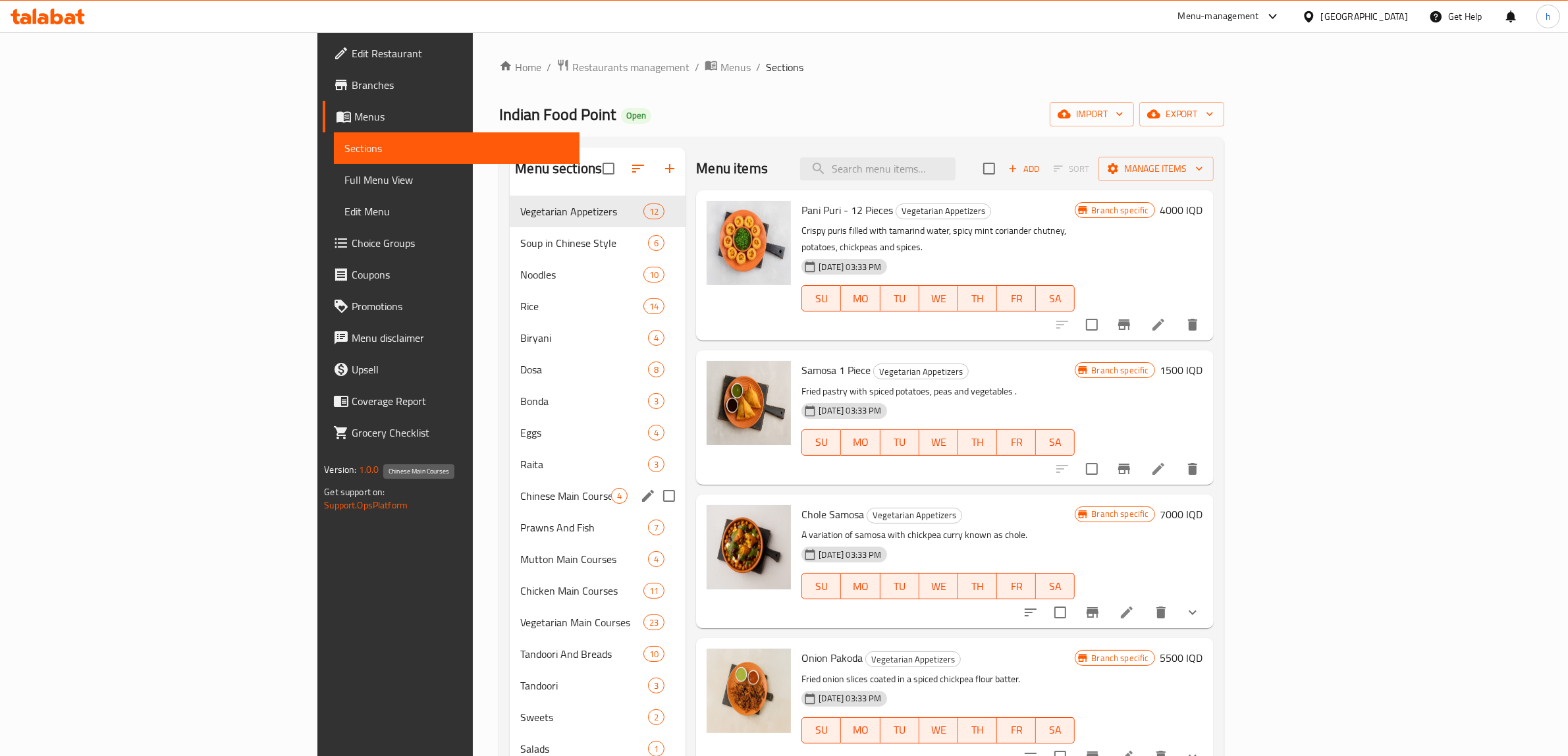
scroll to position [185, 0]
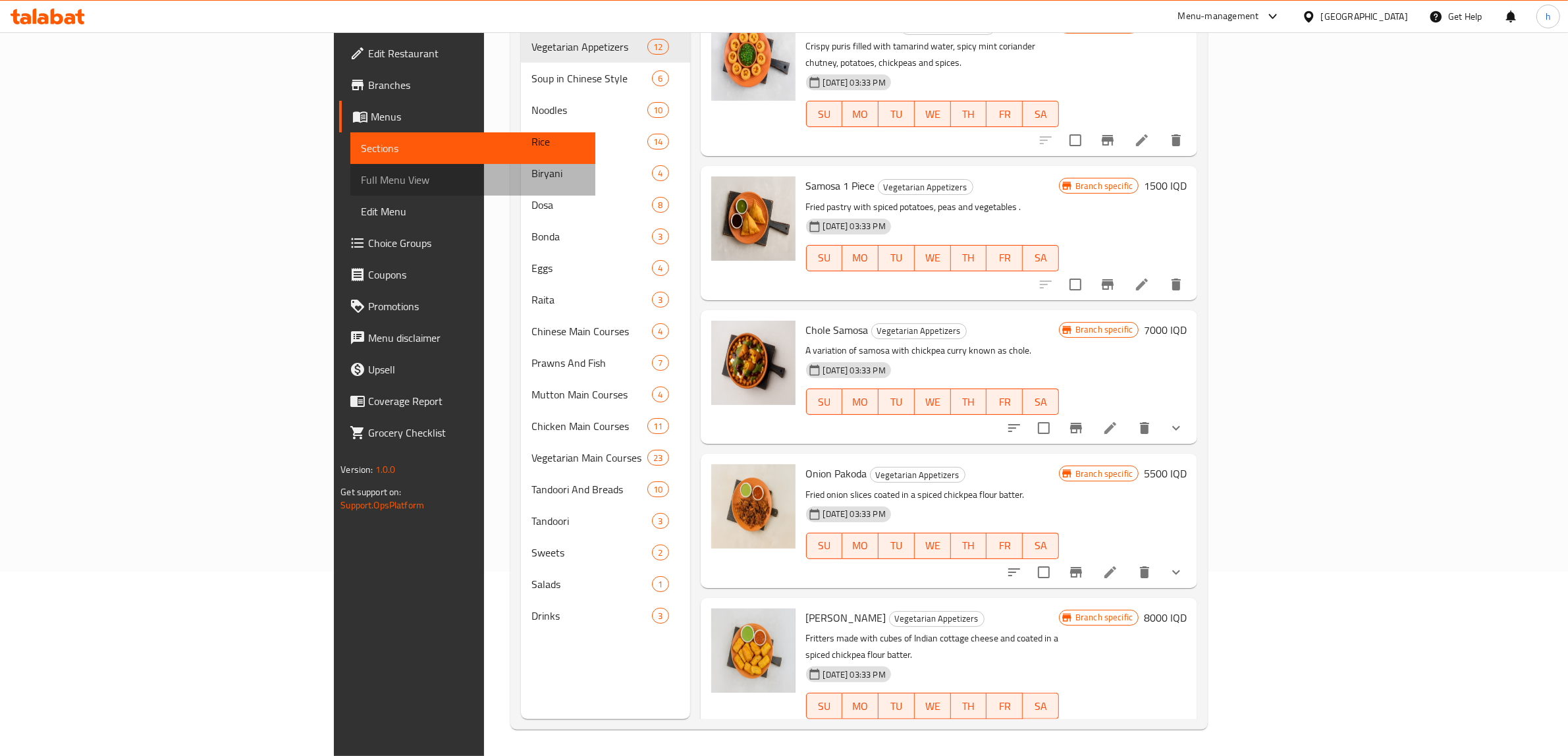
click at [351, 193] on link "Full Menu View" at bounding box center [473, 179] width 246 height 31
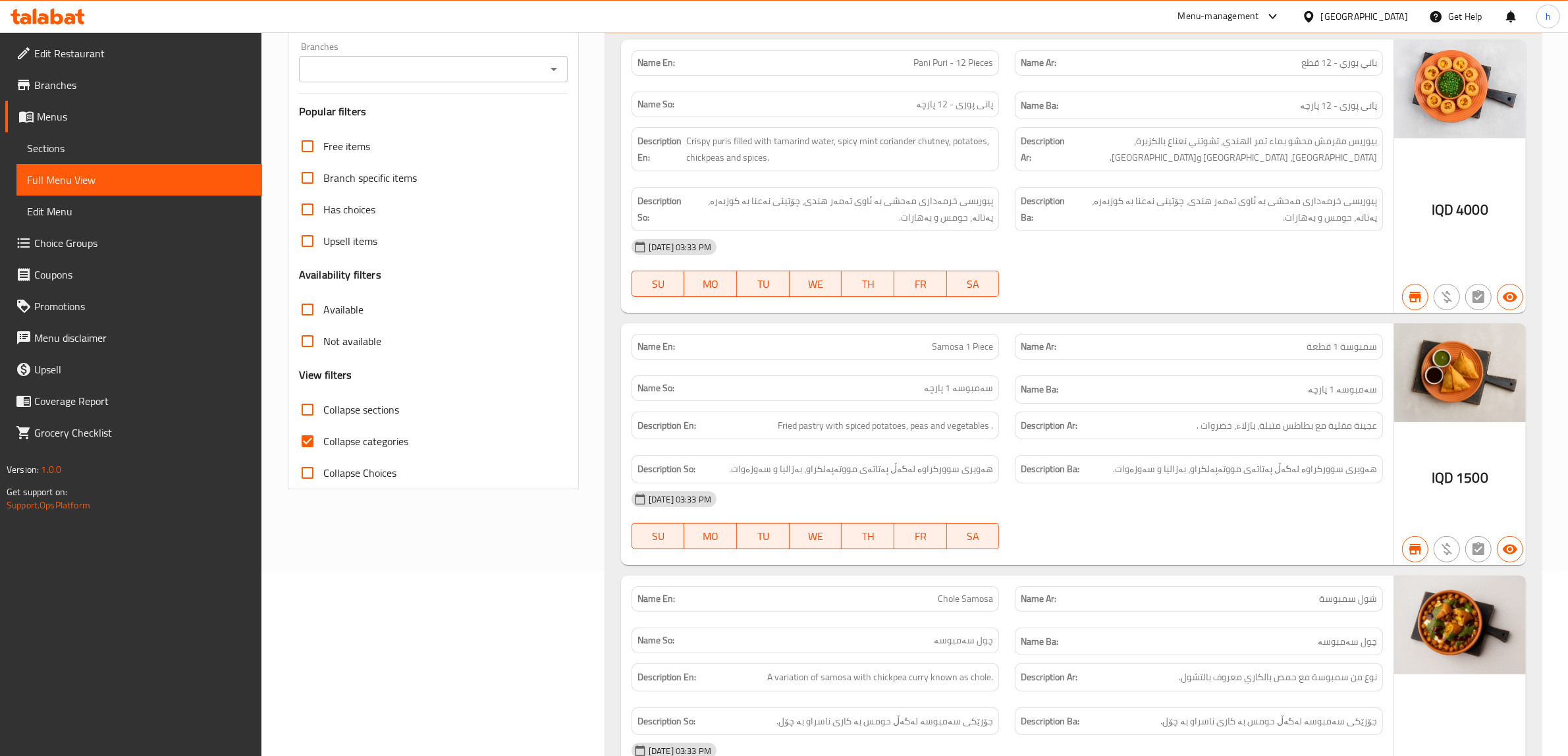
click at [308, 439] on input "Collapse categories" at bounding box center [307, 441] width 31 height 31
checkbox input "false"
click at [562, 74] on div "Branches" at bounding box center [433, 69] width 269 height 27
click at [553, 66] on icon "Open" at bounding box center [553, 69] width 16 height 16
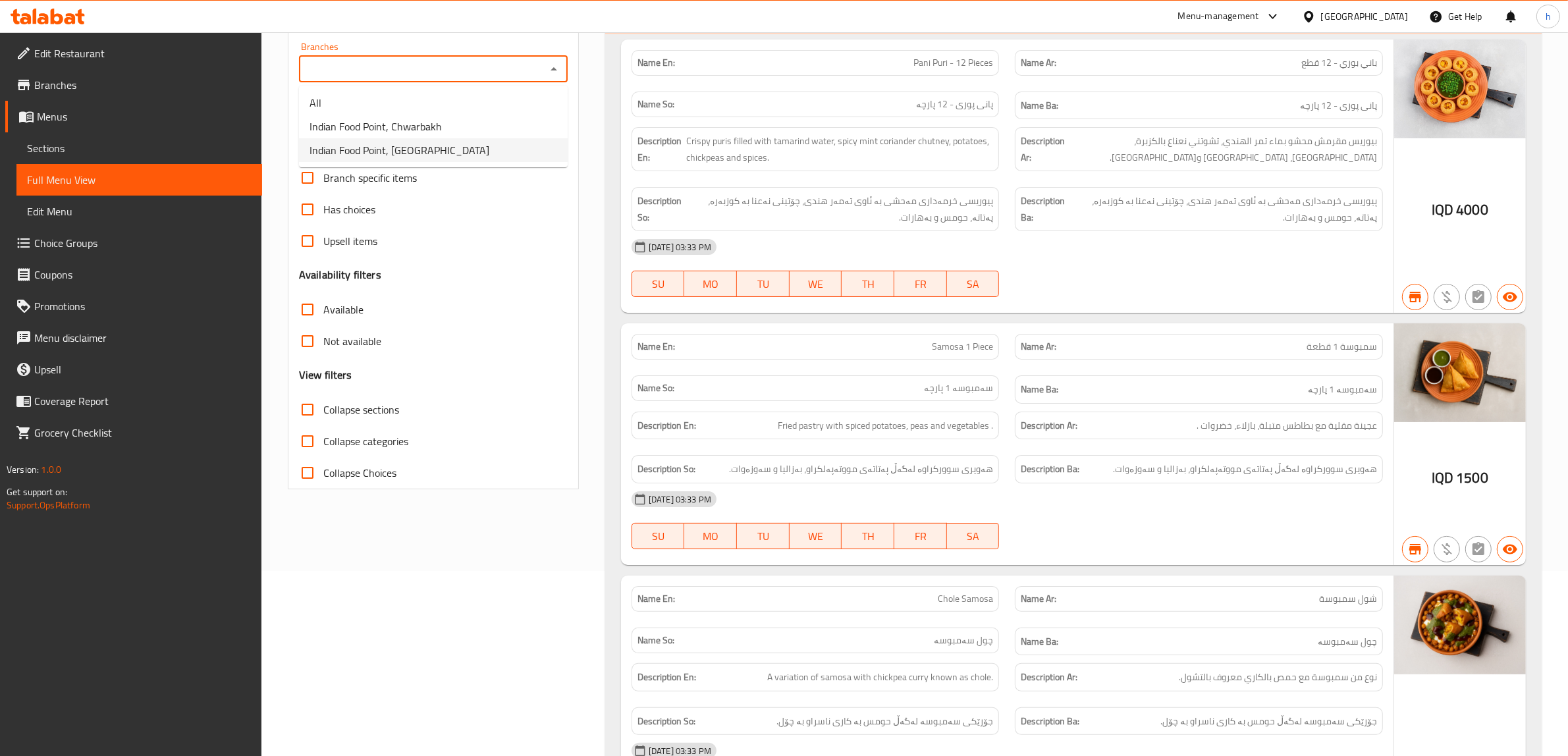
click at [340, 156] on span "Indian Food Point, [GEOGRAPHIC_DATA]" at bounding box center [398, 150] width 179 height 16
type input "Indian Food Point, [GEOGRAPHIC_DATA]"
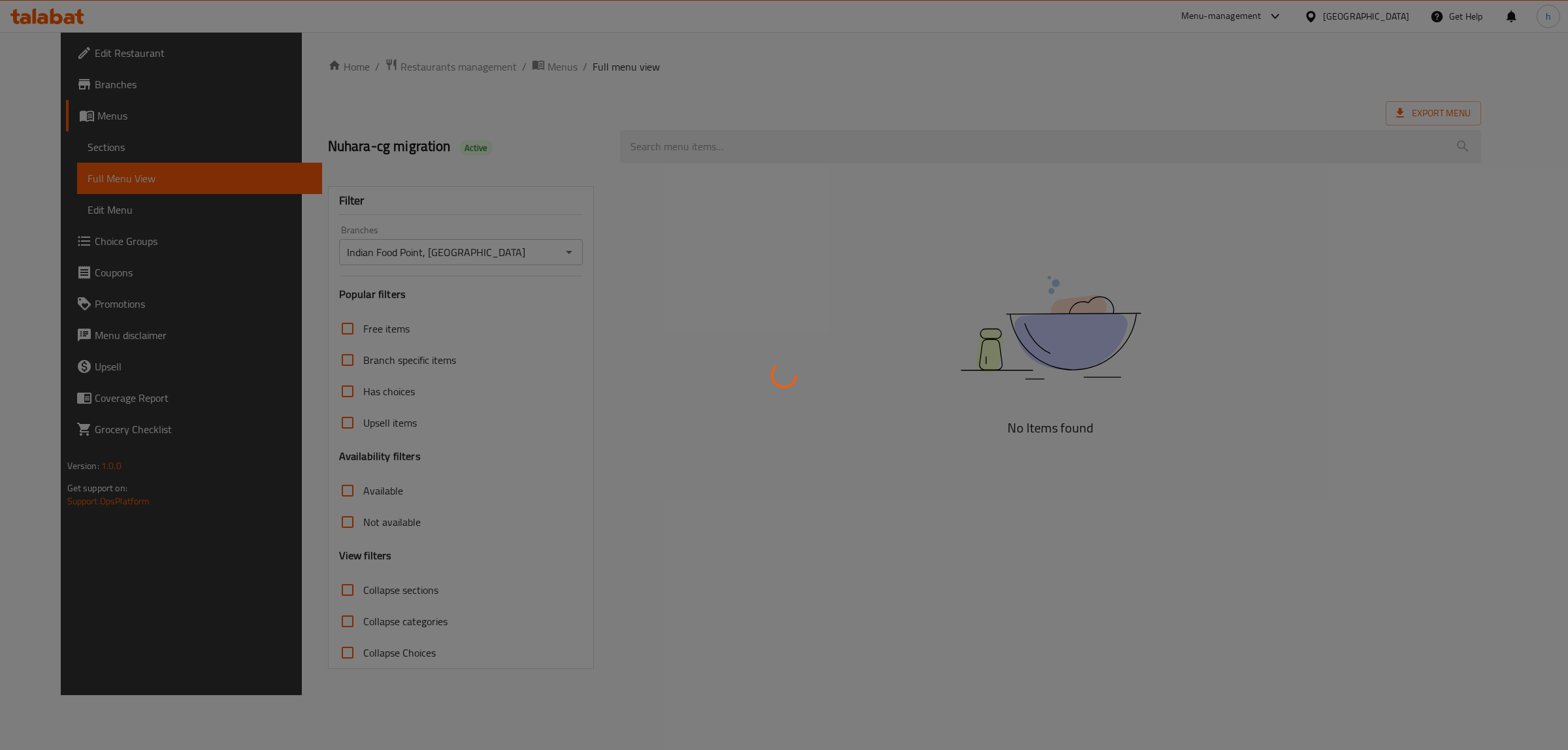
click at [751, 135] on div at bounding box center [784, 375] width 1568 height 750
click at [709, 148] on div at bounding box center [784, 375] width 1568 height 750
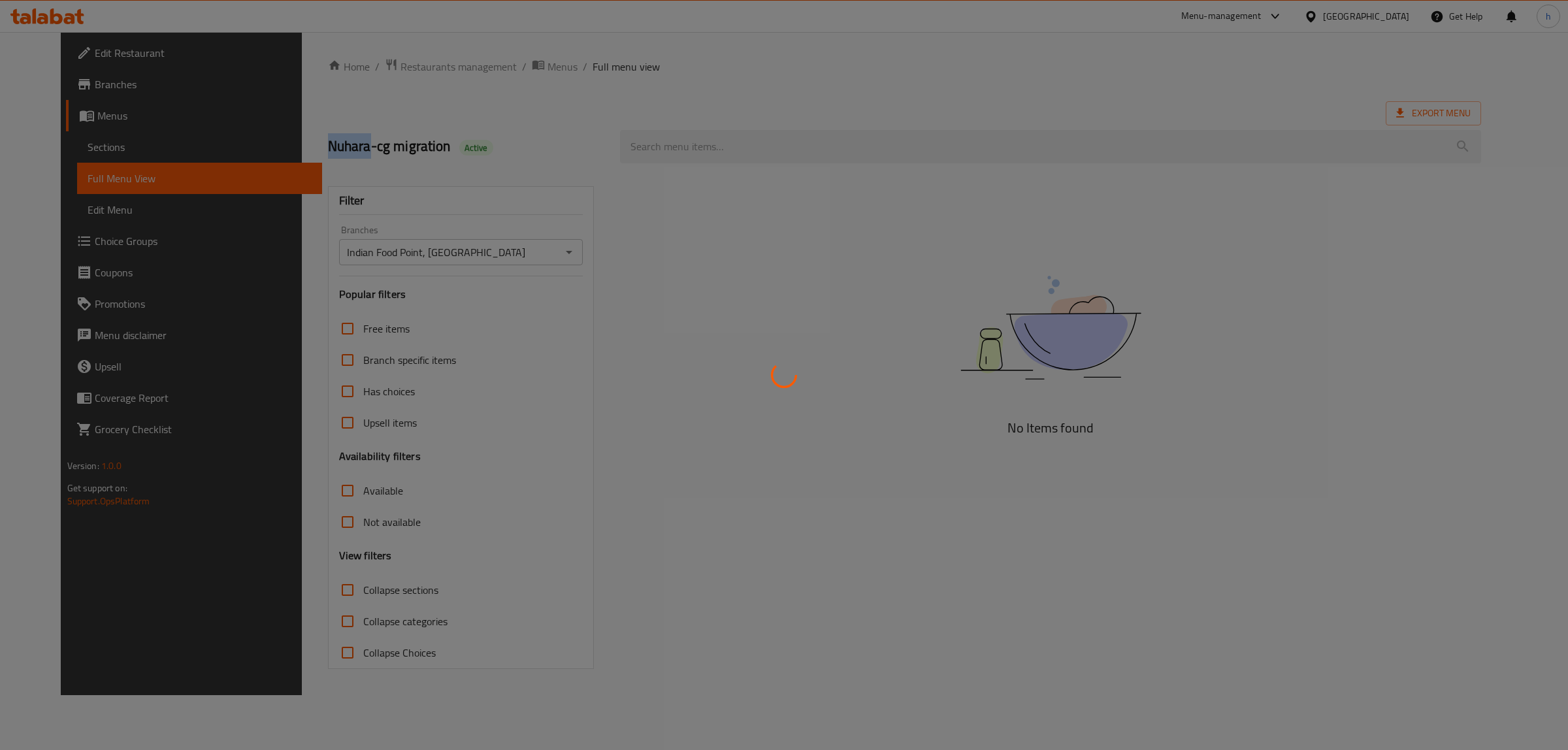
click at [709, 147] on div at bounding box center [784, 375] width 1568 height 750
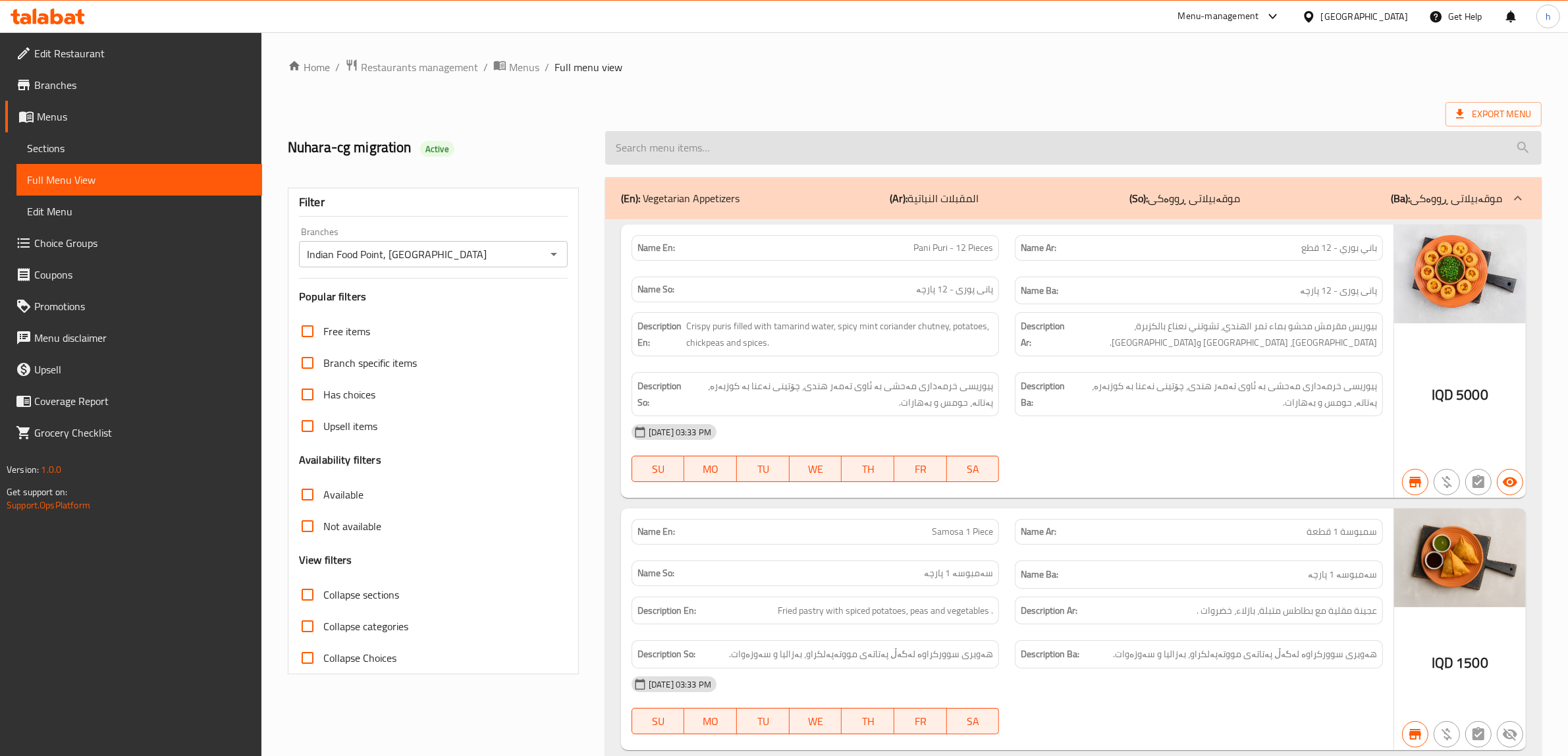
drag, startPoint x: 715, startPoint y: 148, endPoint x: 725, endPoint y: 145, distance: 10.4
click at [716, 148] on input "search" at bounding box center [1074, 147] width 937 height 34
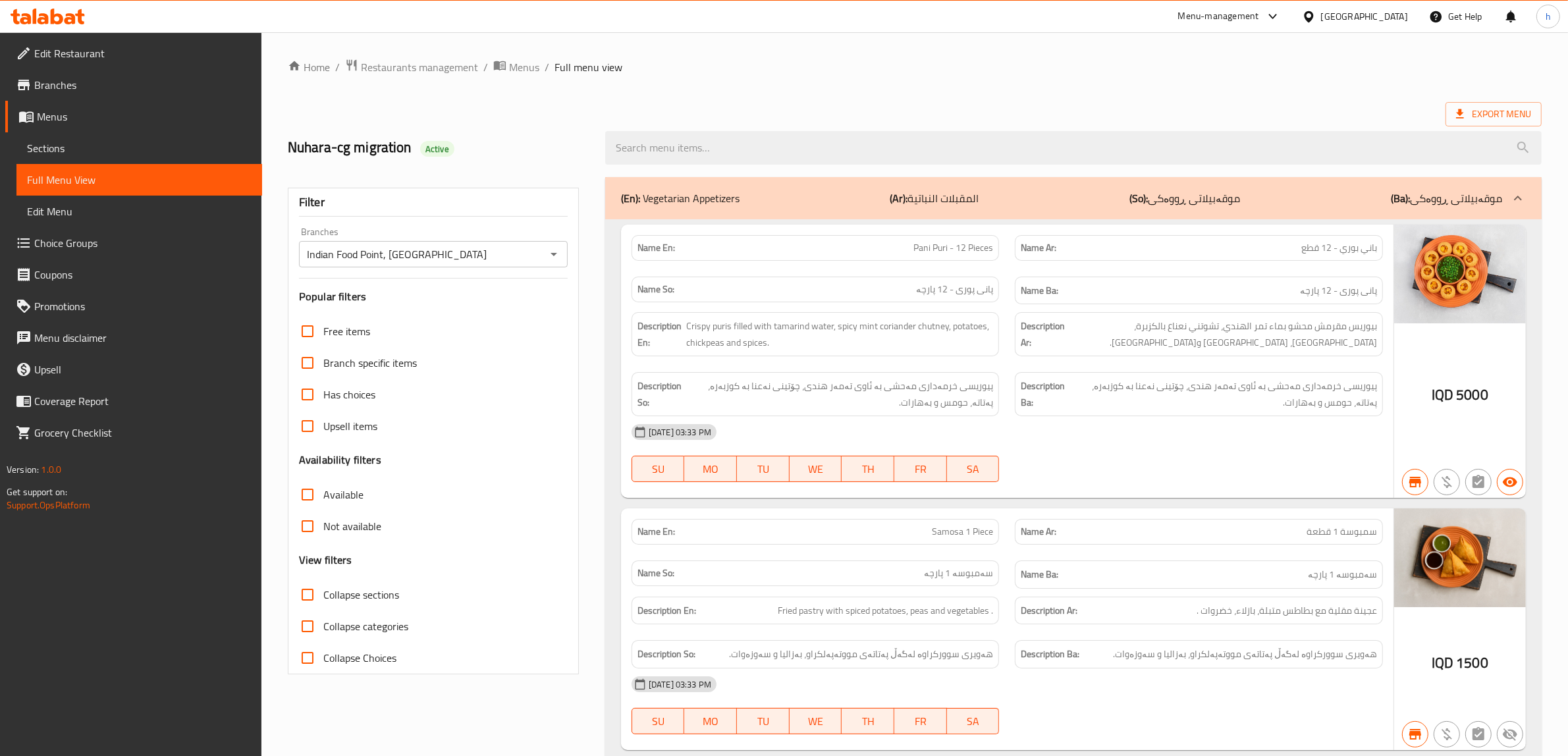
paste input "742122"
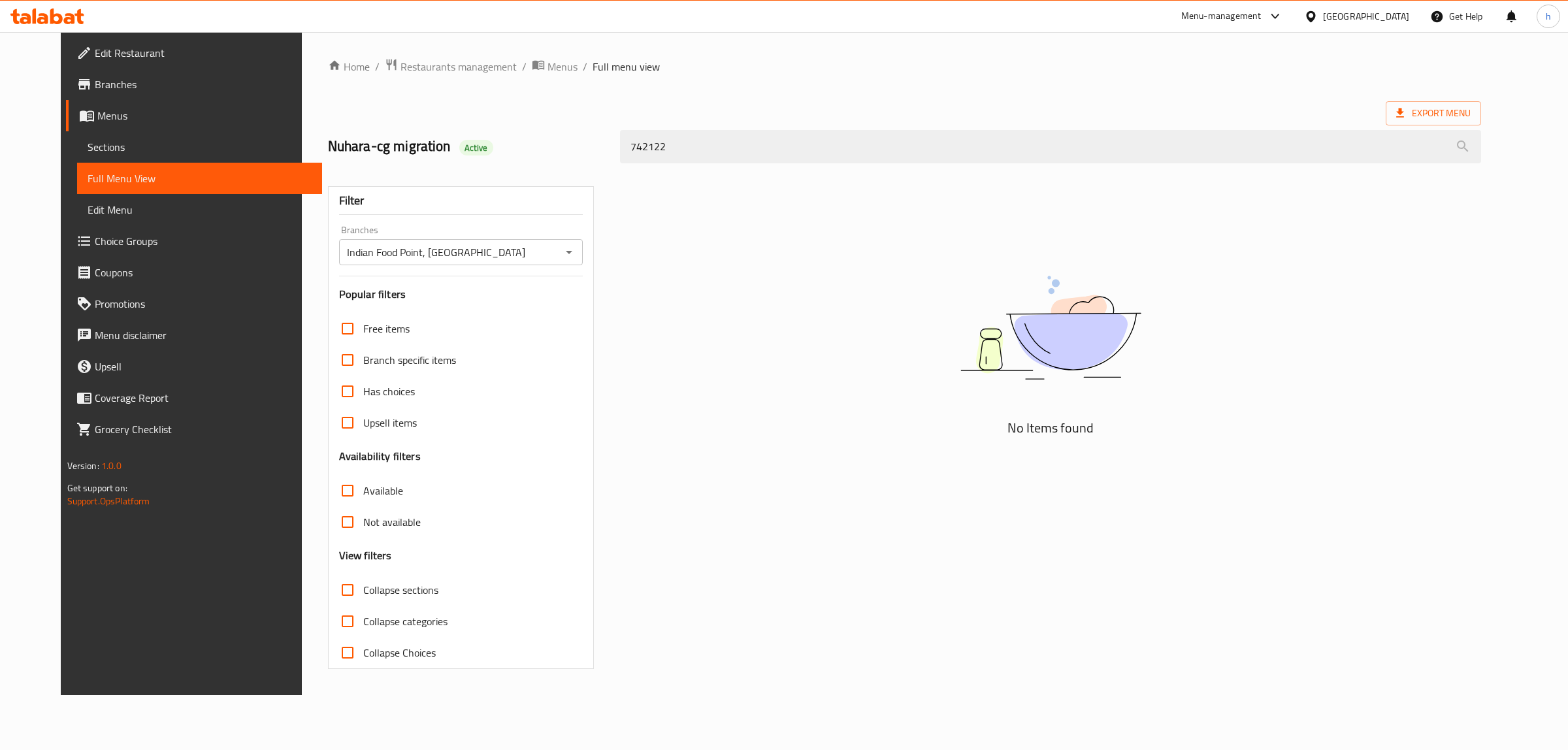
drag, startPoint x: 678, startPoint y: 153, endPoint x: 441, endPoint y: 151, distance: 237.0
click at [400, 148] on div "Nuhara-cg migration Active 742122" at bounding box center [904, 147] width 1169 height 58
paste input "Eggs Noodle"
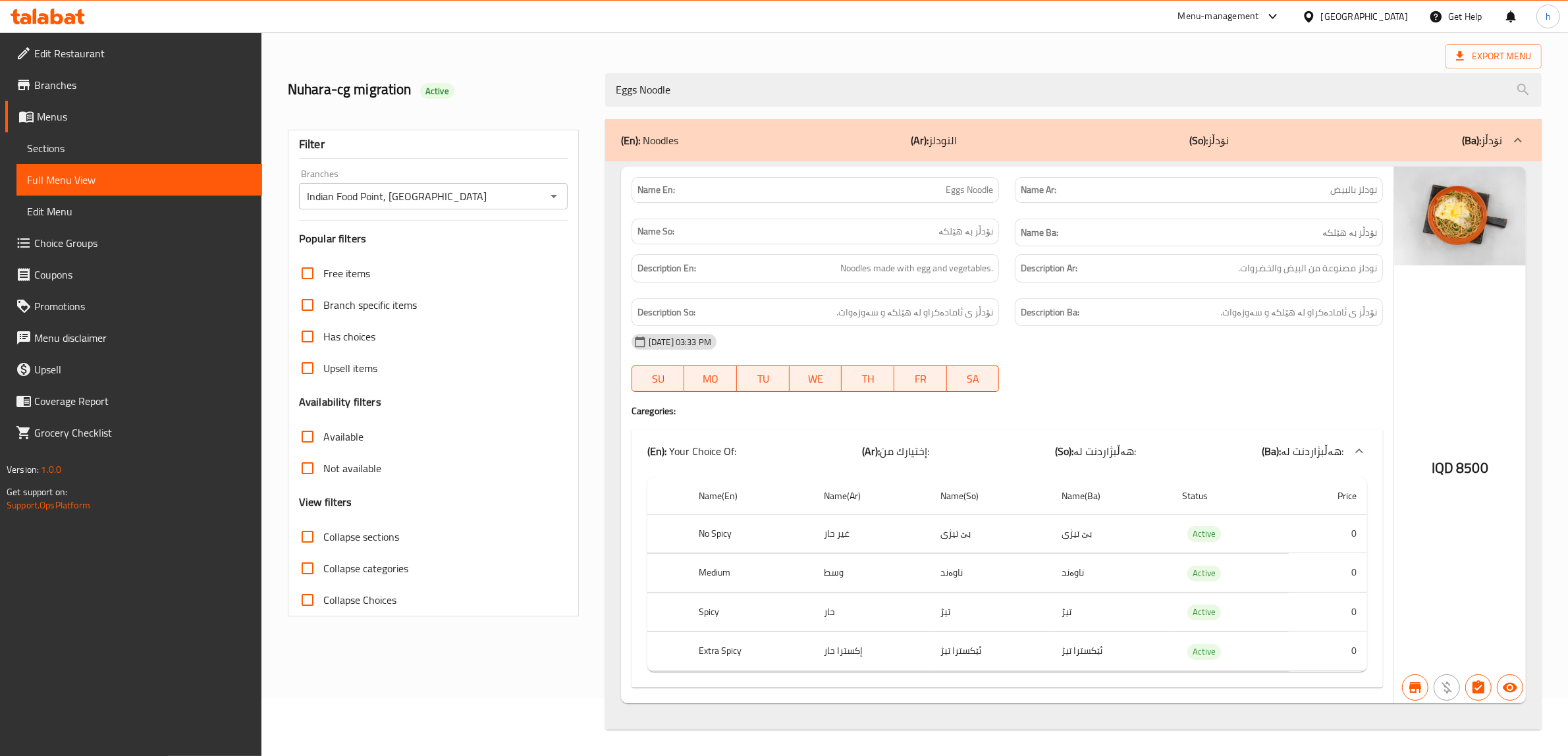
scroll to position [62, 0]
type input "Eggs Noodle"
click at [52, 152] on span "Sections" at bounding box center [139, 147] width 225 height 16
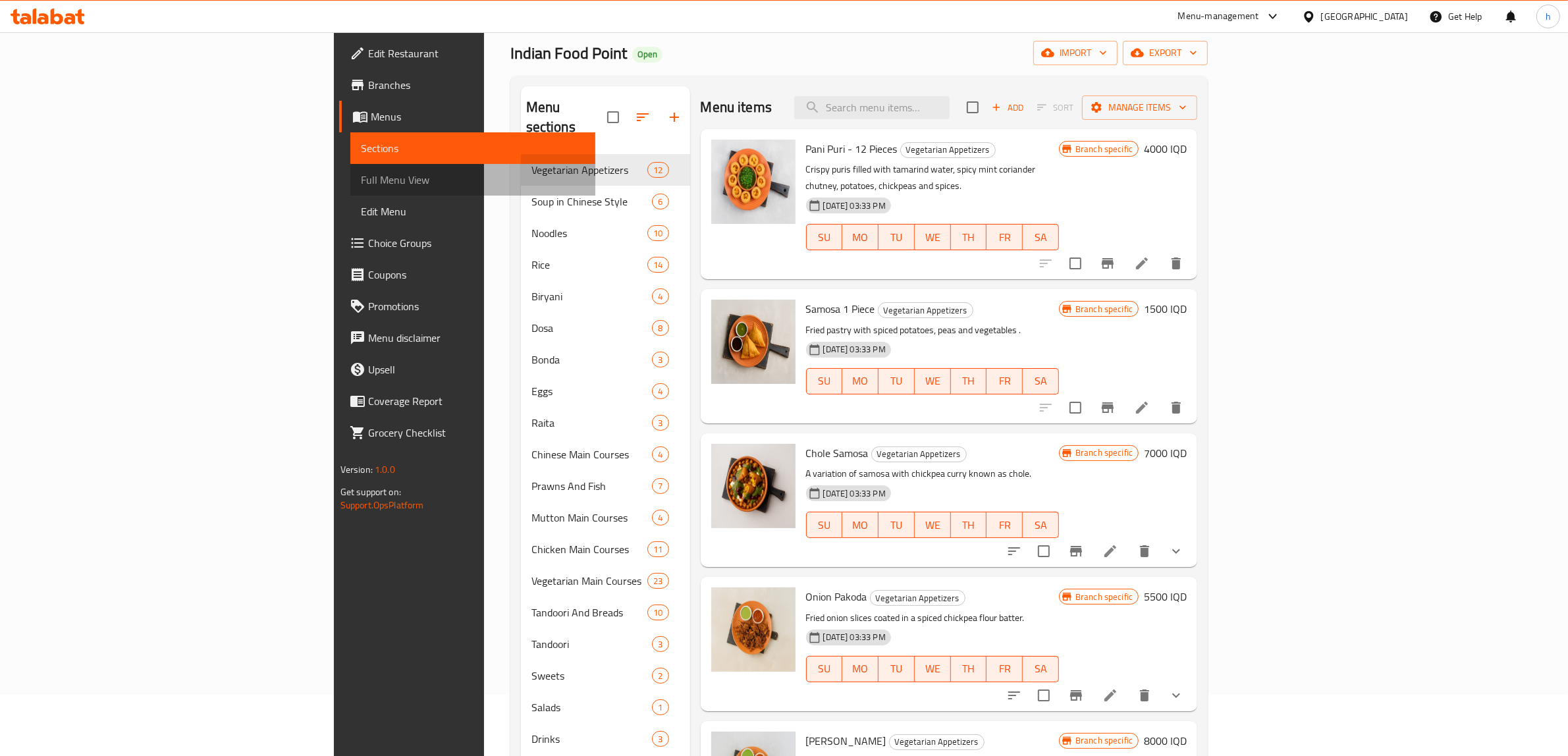
click at [361, 179] on span "Full Menu View" at bounding box center [473, 179] width 225 height 16
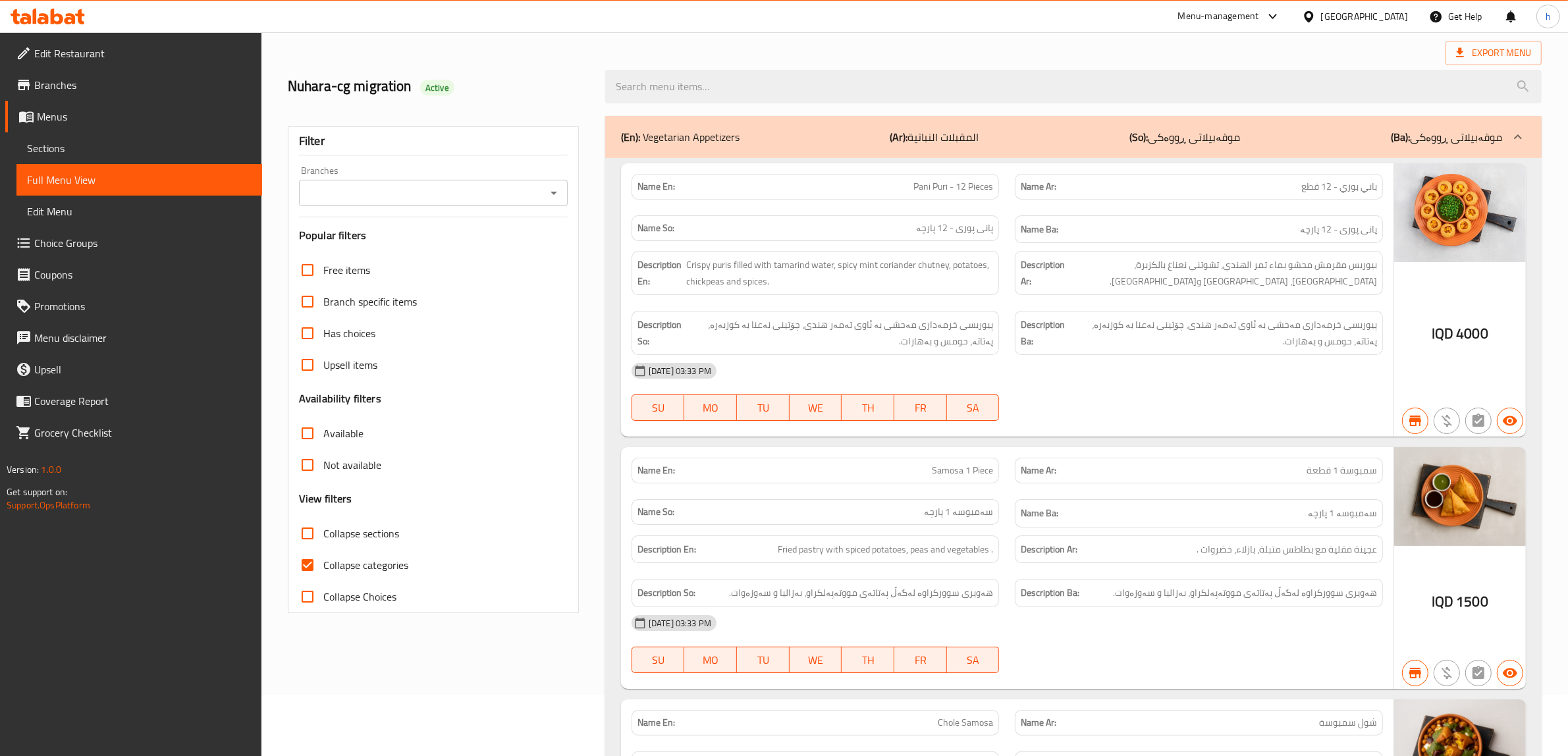
click at [310, 561] on input "Collapse categories" at bounding box center [307, 565] width 31 height 31
checkbox input "false"
click at [548, 195] on icon "Open" at bounding box center [553, 192] width 16 height 16
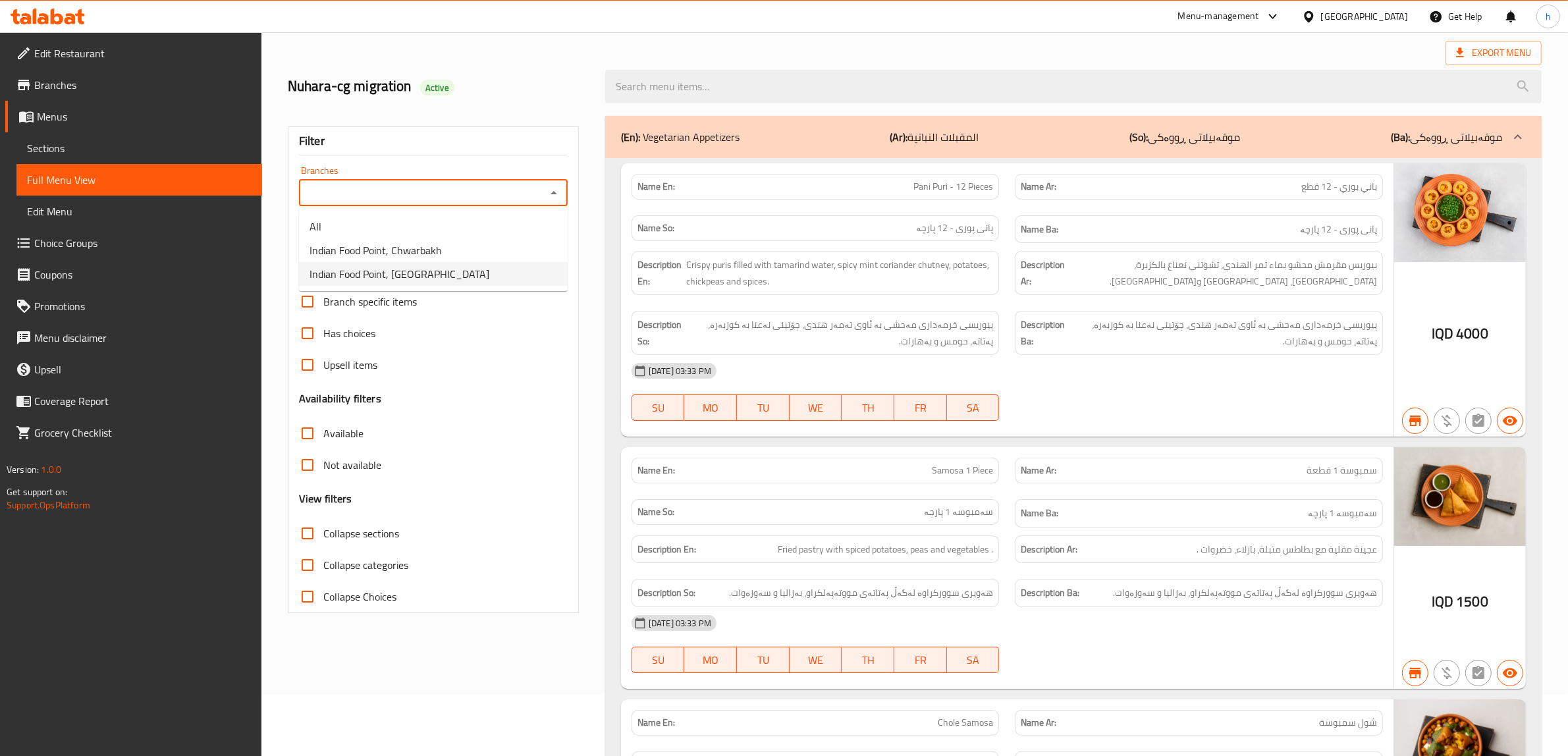
click at [387, 266] on span "Indian Food Point, [GEOGRAPHIC_DATA]" at bounding box center [398, 273] width 179 height 16
type input "Indian Food Point, [GEOGRAPHIC_DATA]"
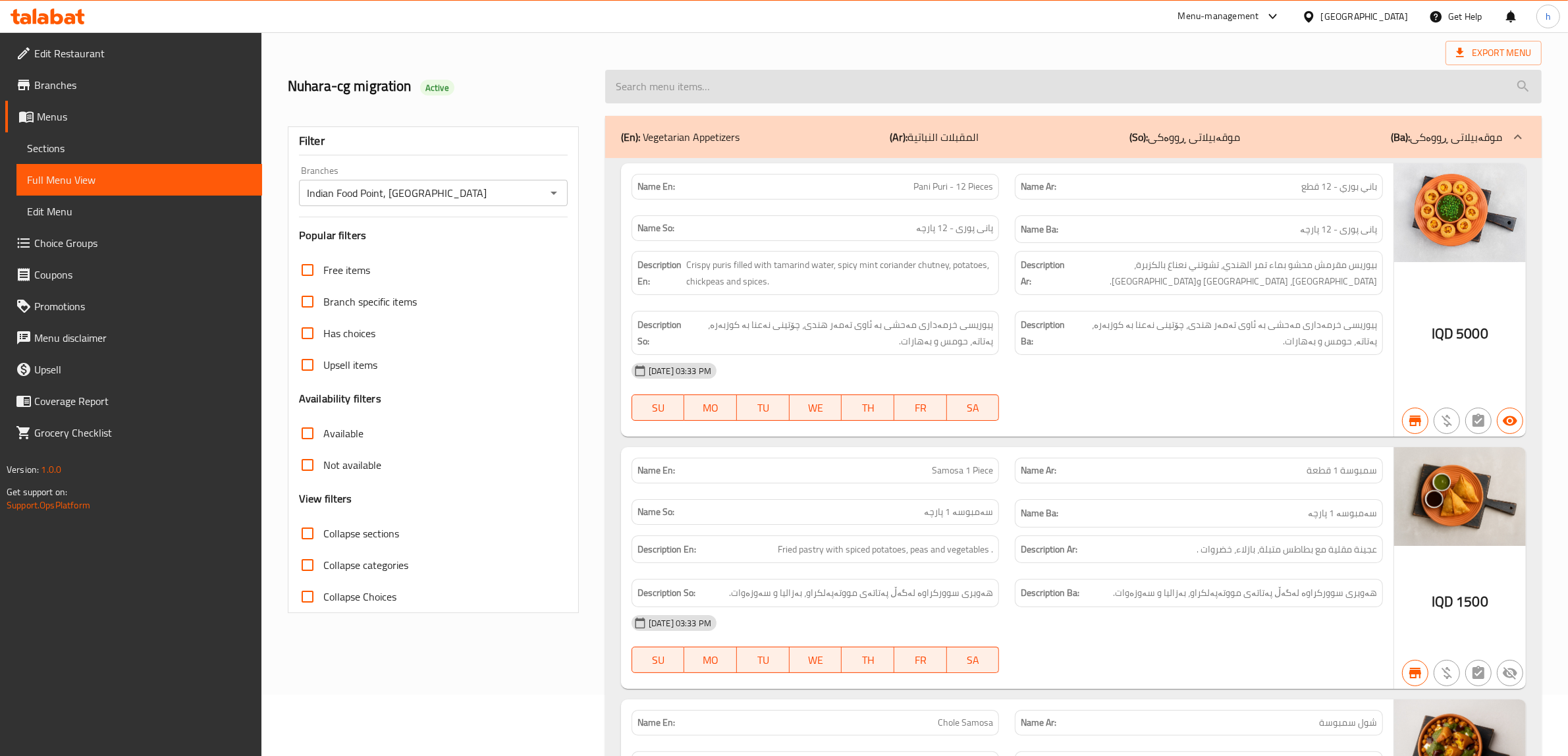
click at [791, 80] on input "search" at bounding box center [1074, 86] width 937 height 34
paste input "Chicken Schezwan Noodles"
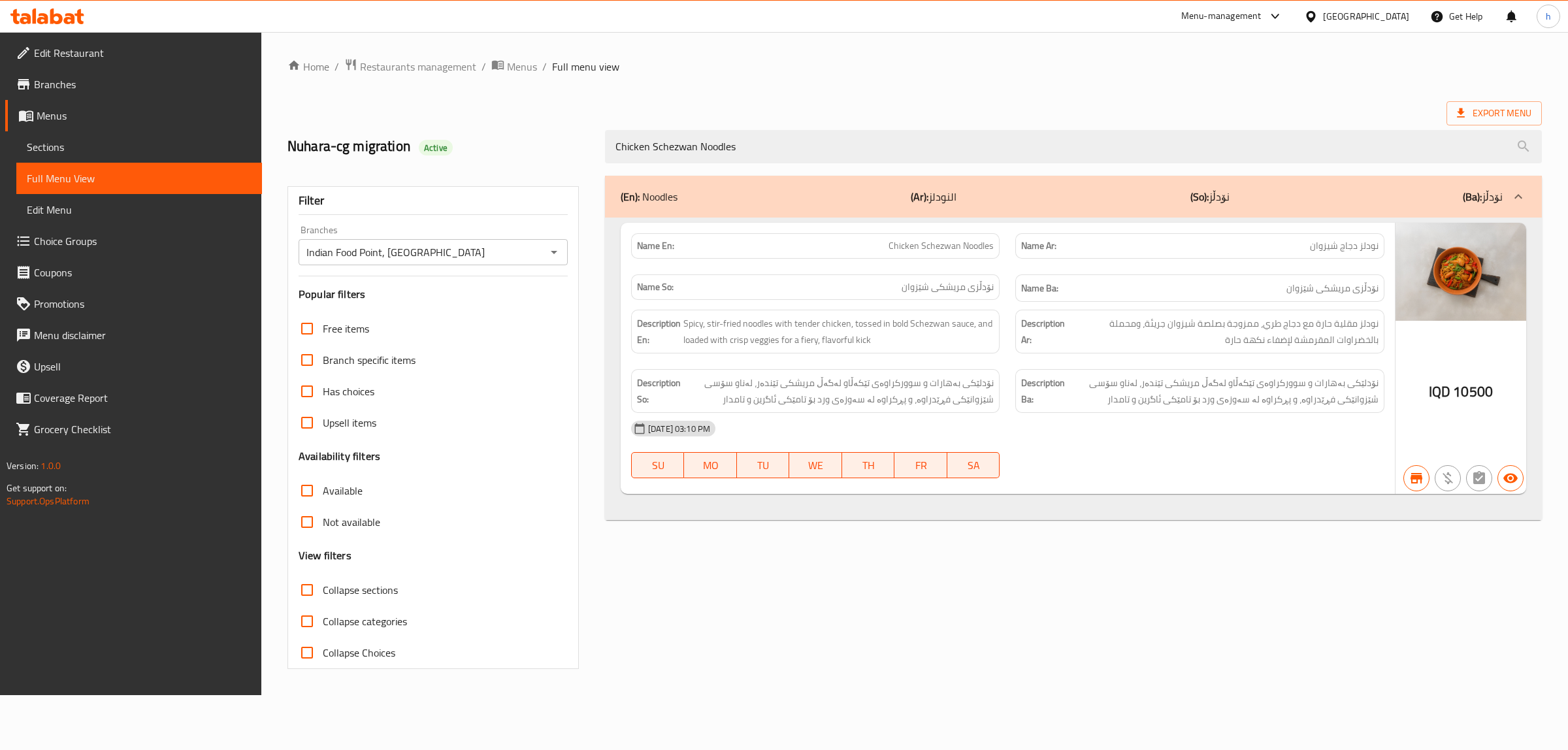
drag, startPoint x: 736, startPoint y: 144, endPoint x: 528, endPoint y: 177, distance: 210.6
click at [491, 167] on div "Nuhara-cg migration Active Chicken Schezwan Noodles" at bounding box center [915, 147] width 1270 height 58
paste input "ingapore"
type input "Chicken Singapore Noodles"
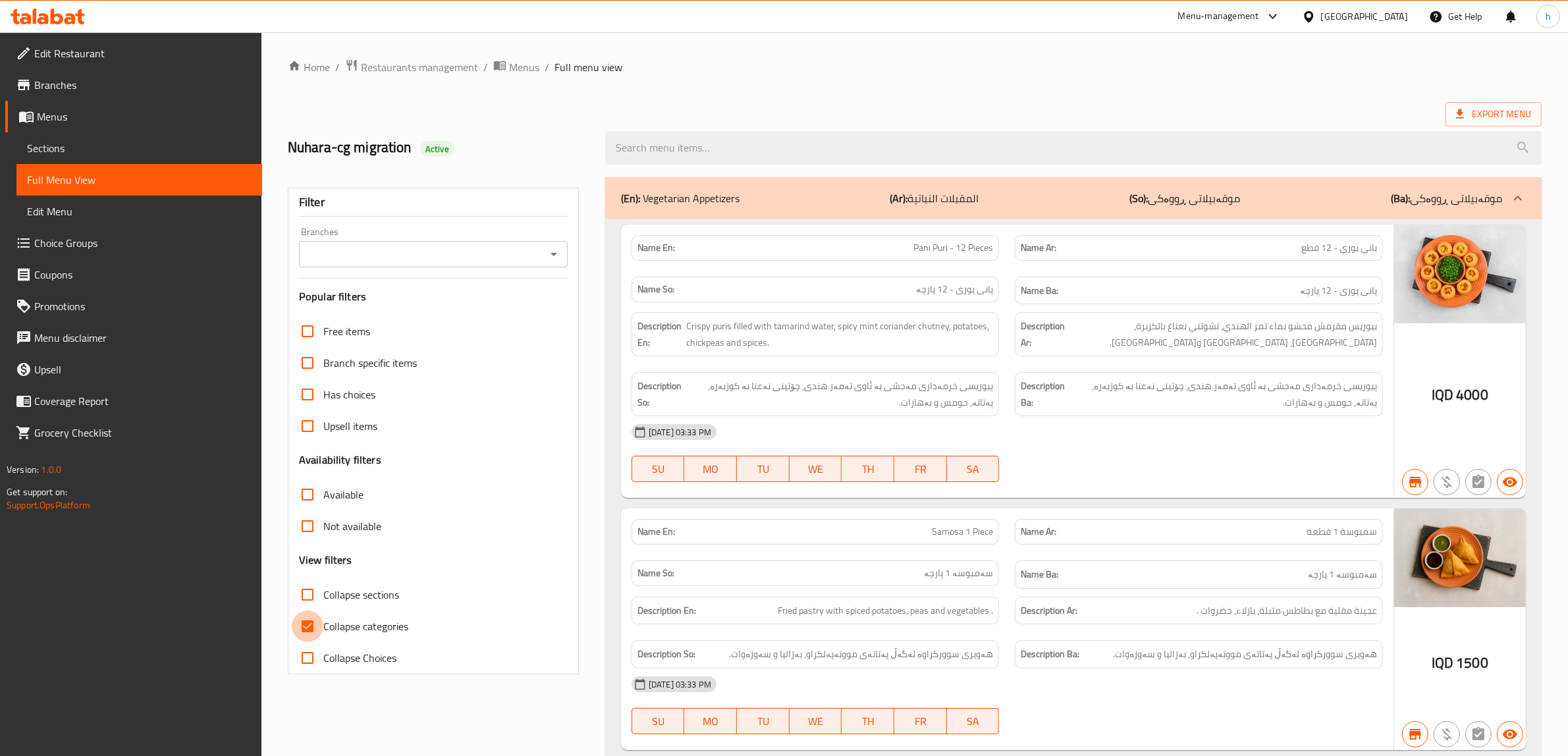
click at [307, 630] on input "Collapse categories" at bounding box center [307, 626] width 31 height 31
checkbox input "false"
click at [560, 252] on icon "Open" at bounding box center [553, 254] width 16 height 16
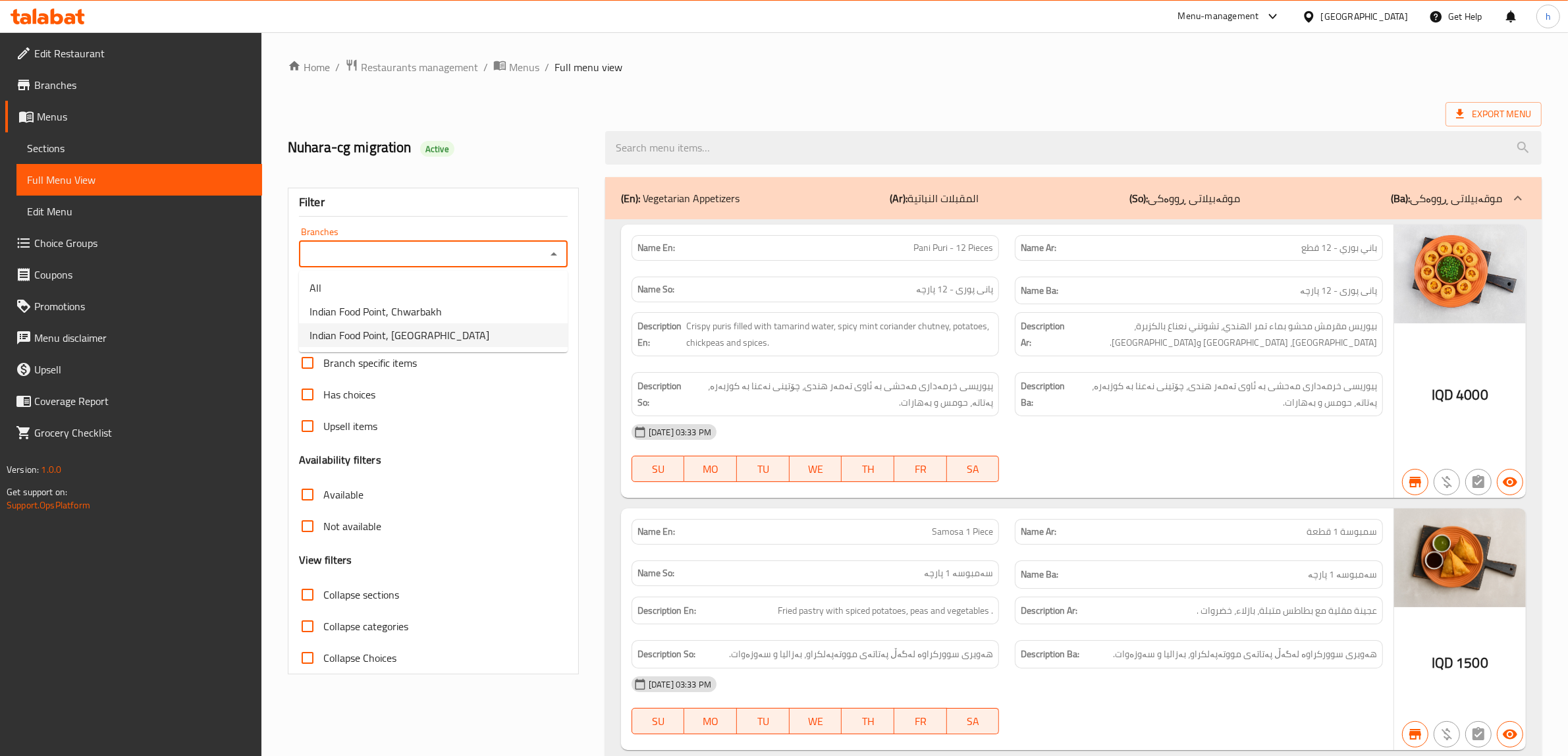
click at [404, 330] on span "Indian Food Point, [GEOGRAPHIC_DATA]" at bounding box center [398, 335] width 179 height 16
type input "Indian Food Point, [GEOGRAPHIC_DATA]"
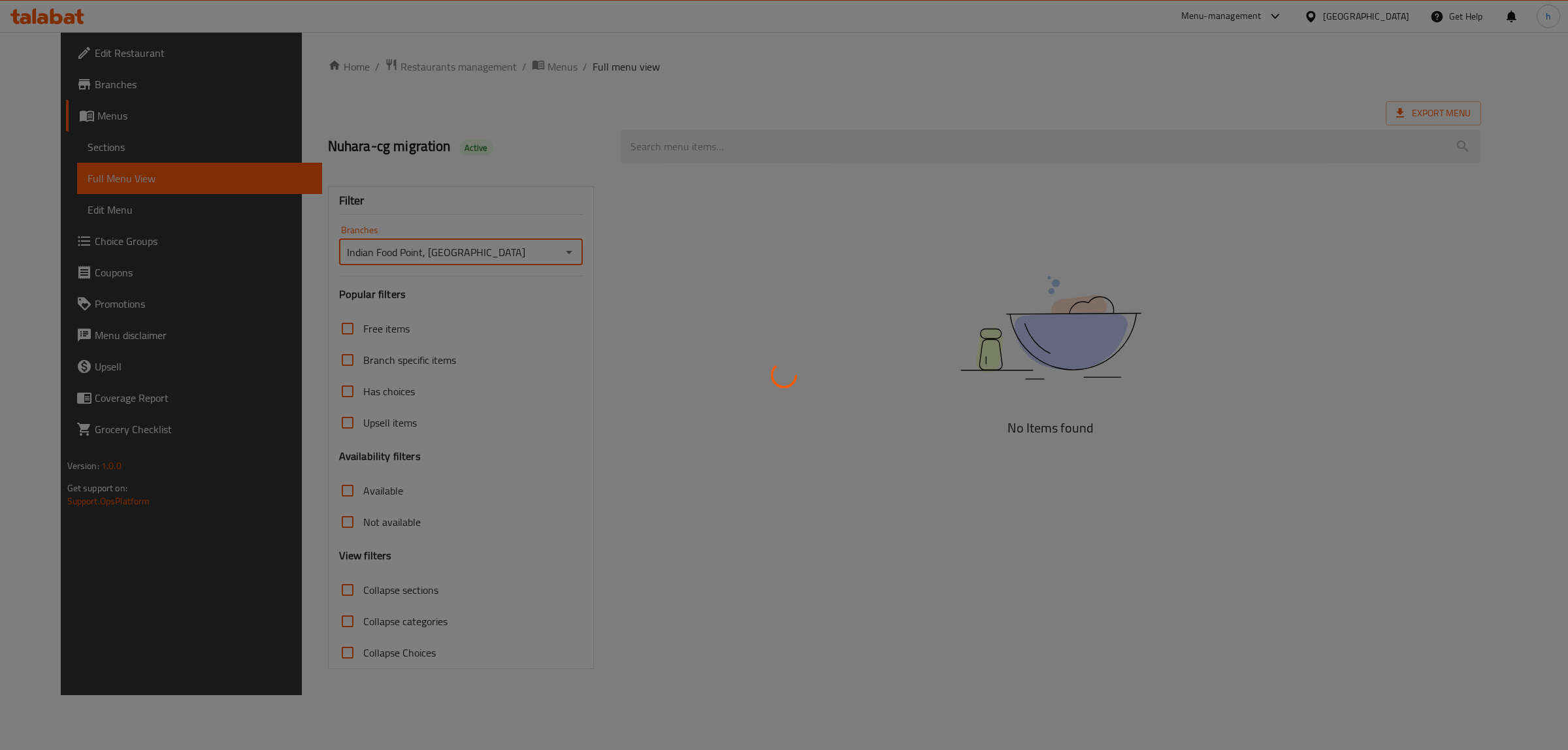
click at [686, 147] on div at bounding box center [784, 375] width 1568 height 750
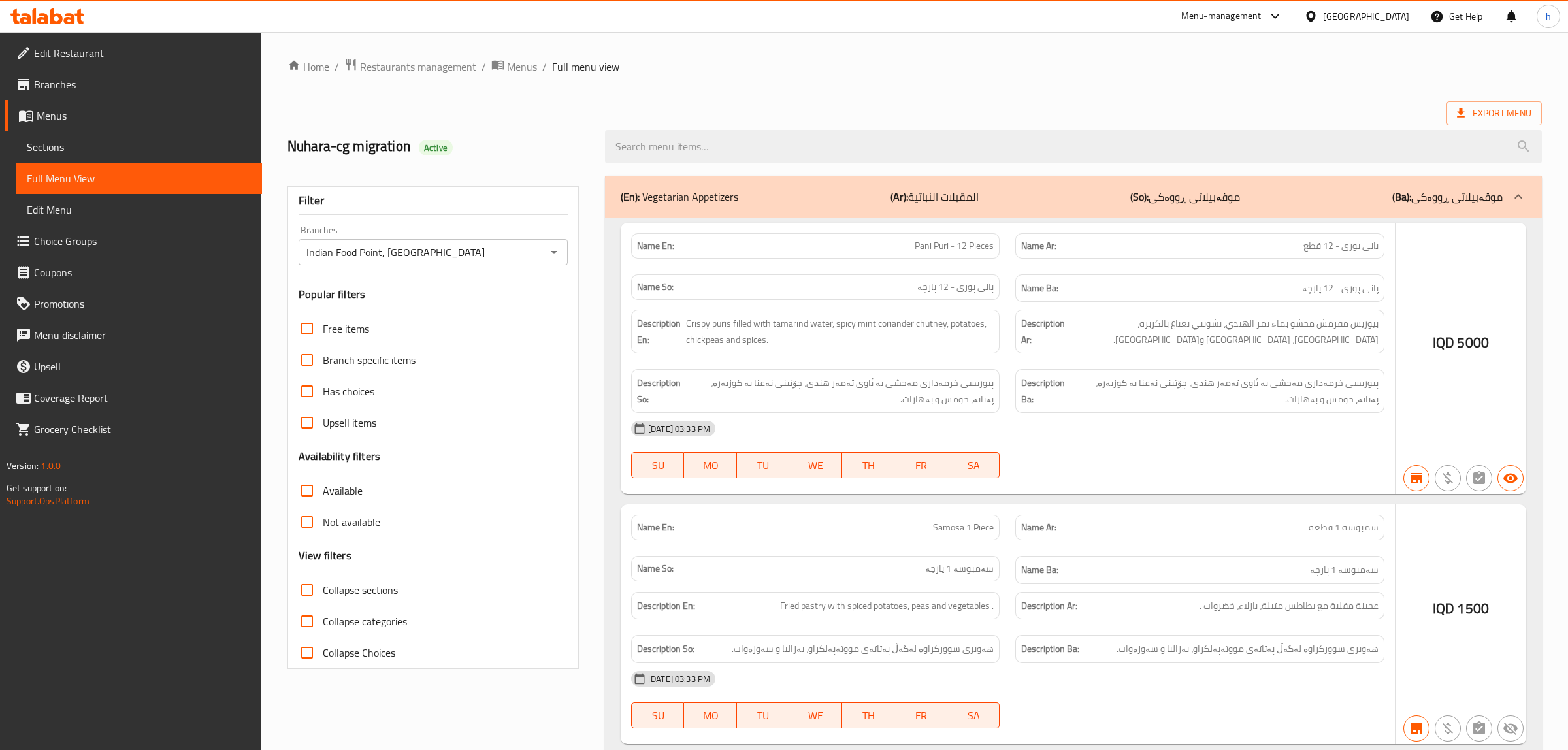
click at [686, 147] on div at bounding box center [784, 375] width 1568 height 750
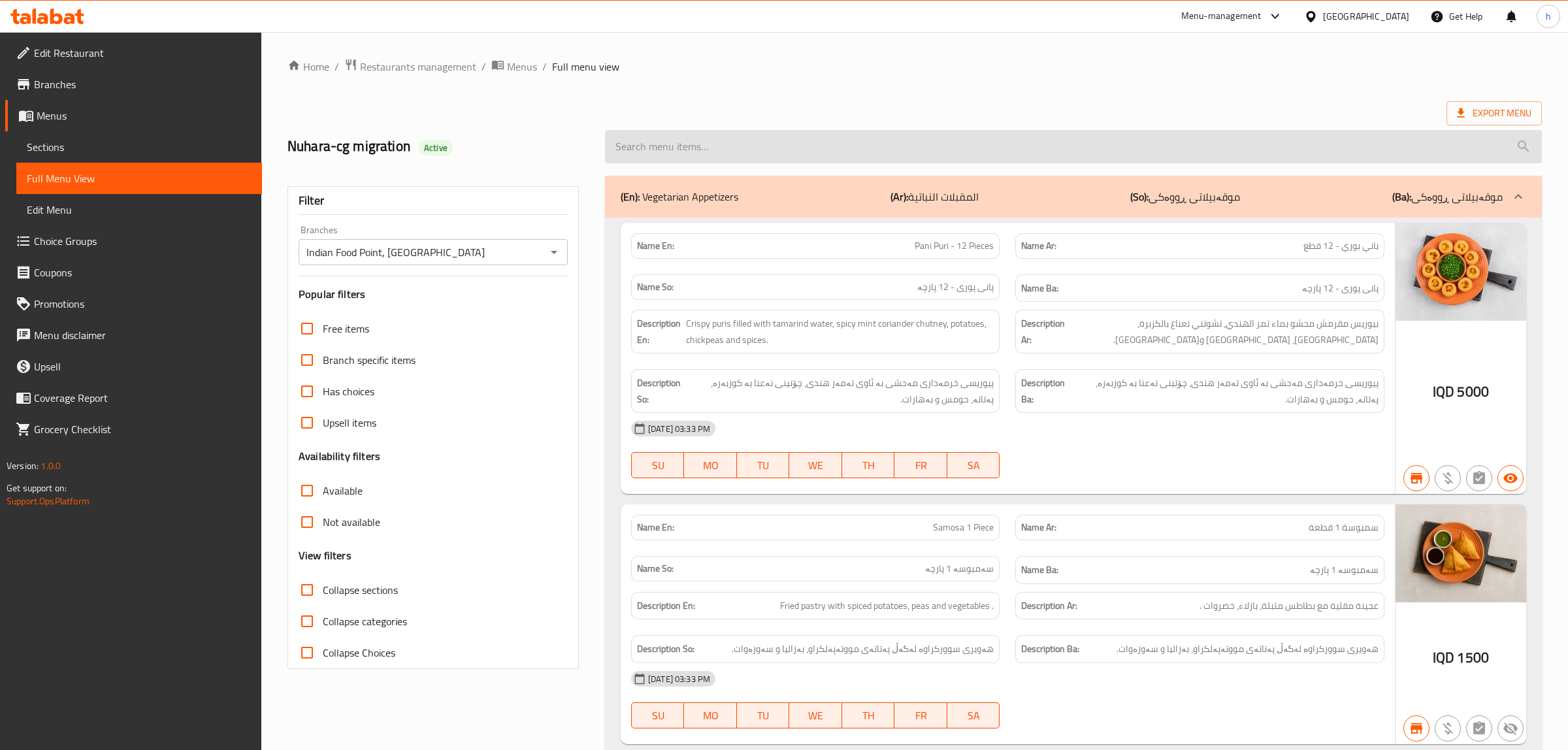
click at [649, 137] on input "search" at bounding box center [1073, 146] width 937 height 34
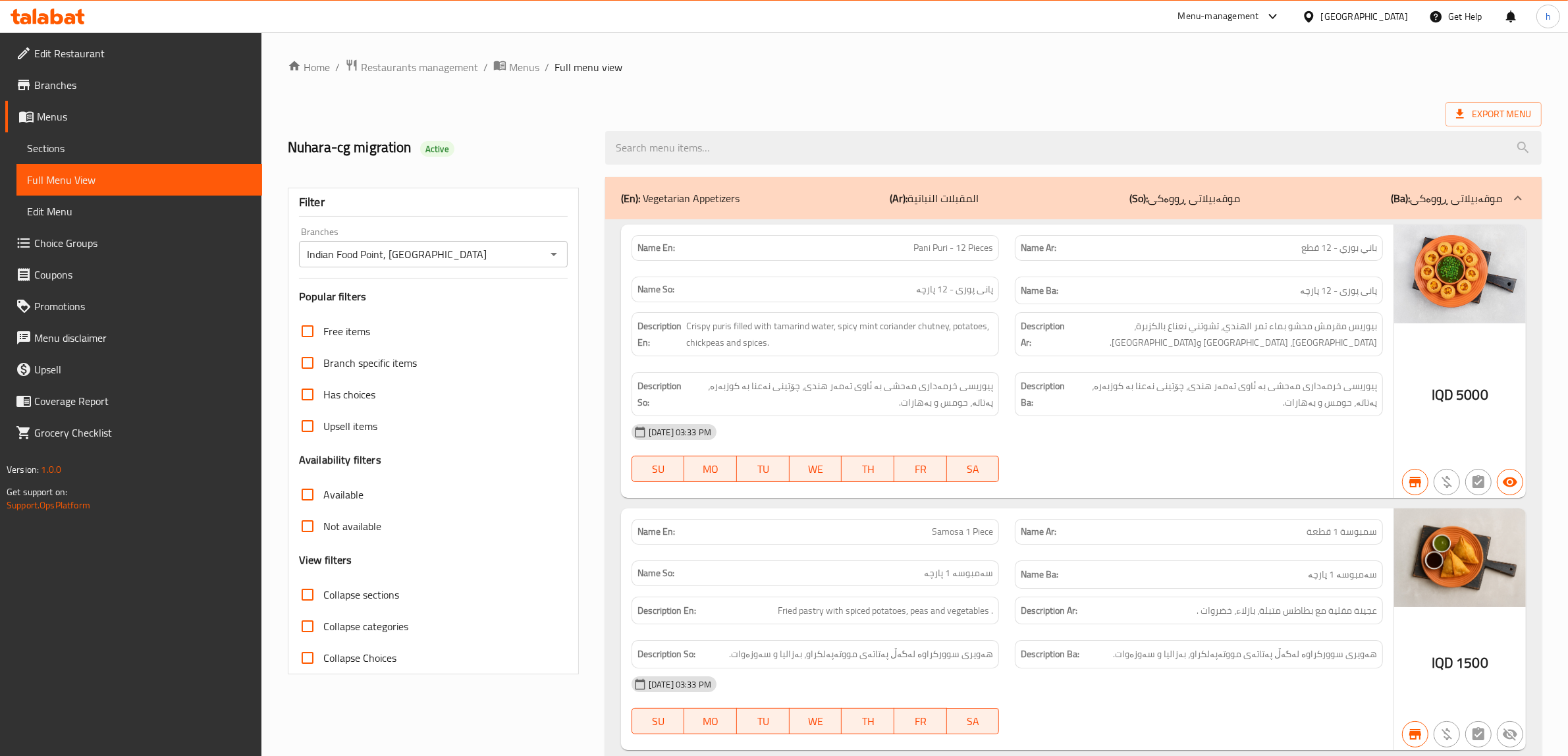
paste input "Chicken Singapore Noodles"
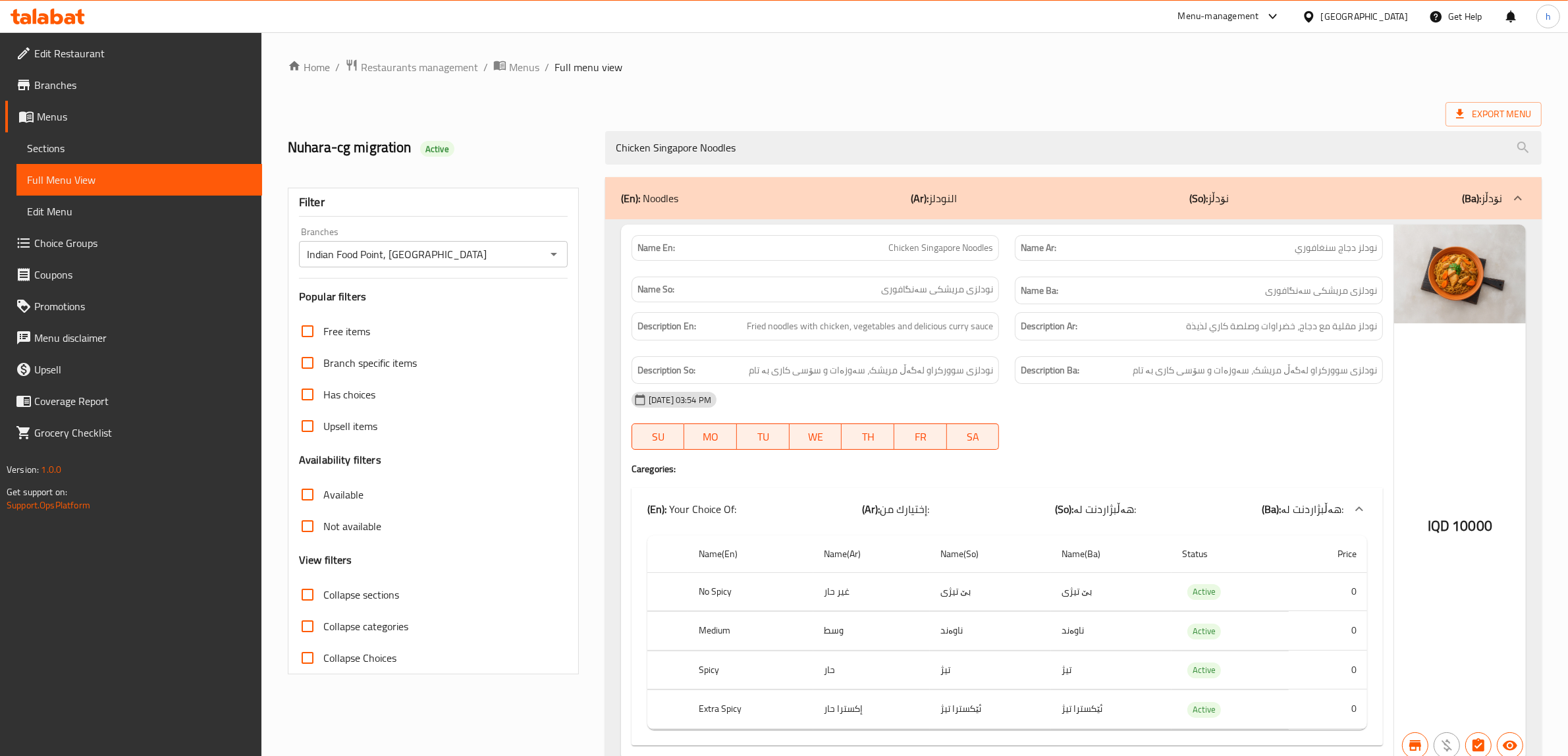
type input "Chicken Singapore Noodles"
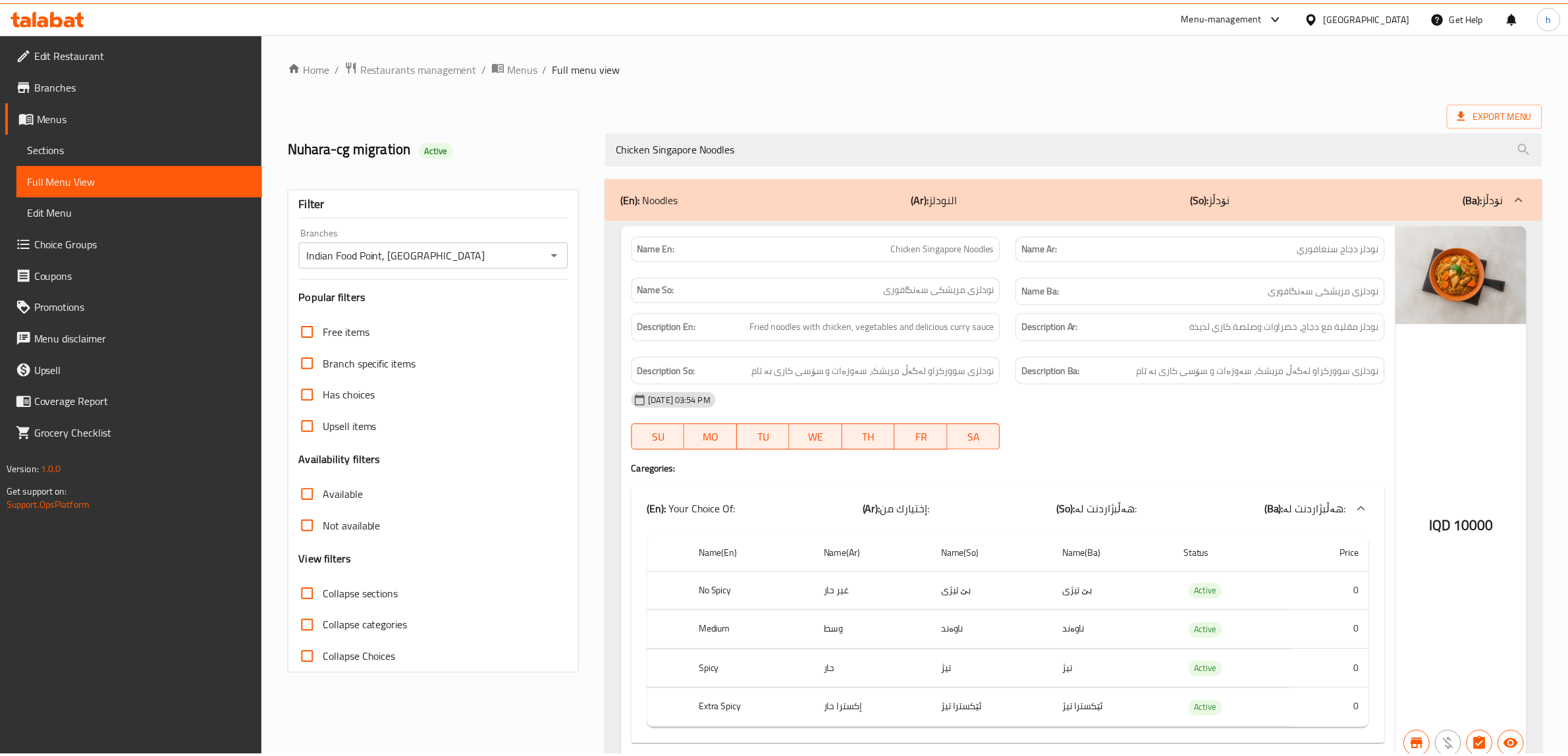
scroll to position [62, 0]
